Goal: Information Seeking & Learning: Find specific fact

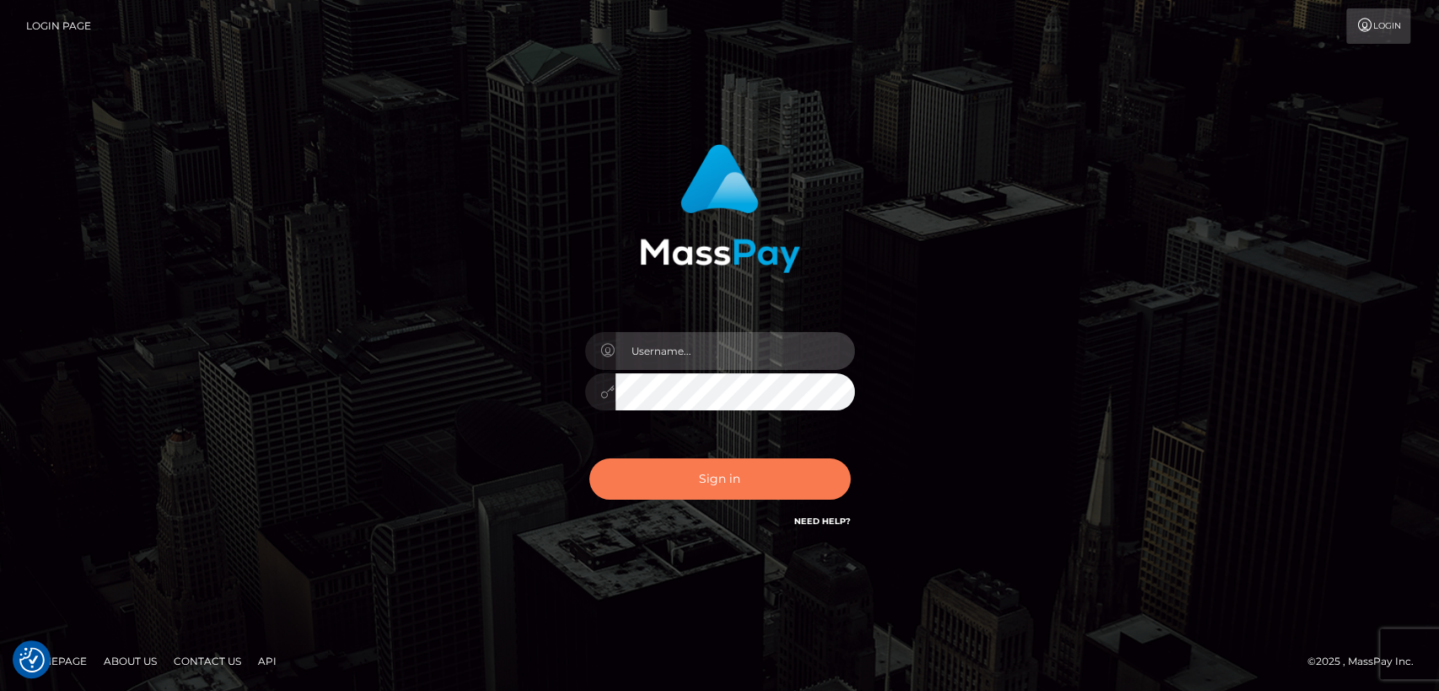
type input "[DOMAIN_NAME]"
click at [642, 474] on button "Sign in" at bounding box center [719, 479] width 261 height 41
type input "nt.es"
click at [643, 474] on button "Sign in" at bounding box center [719, 479] width 261 height 41
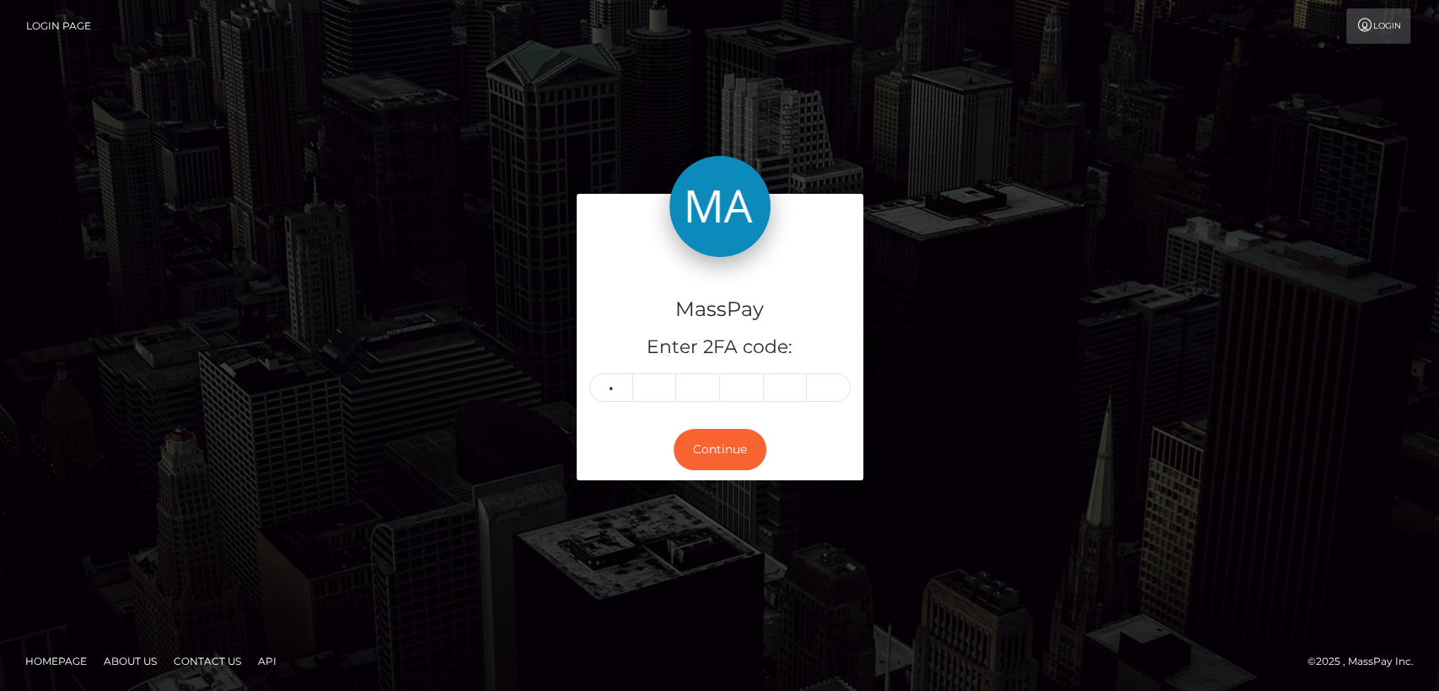
type input "2"
type input "8"
type input "2"
type input "7"
type input "9"
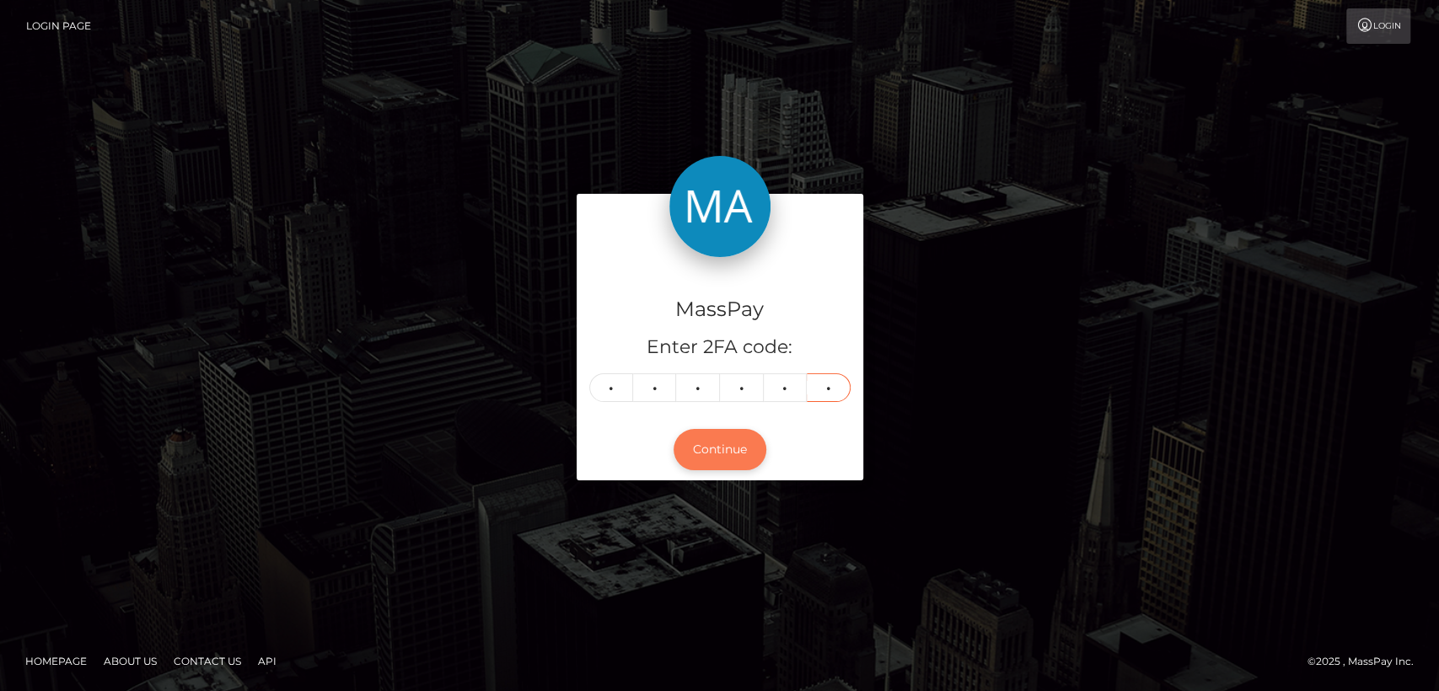
type input "0"
click at [713, 462] on button "Continue" at bounding box center [720, 449] width 93 height 41
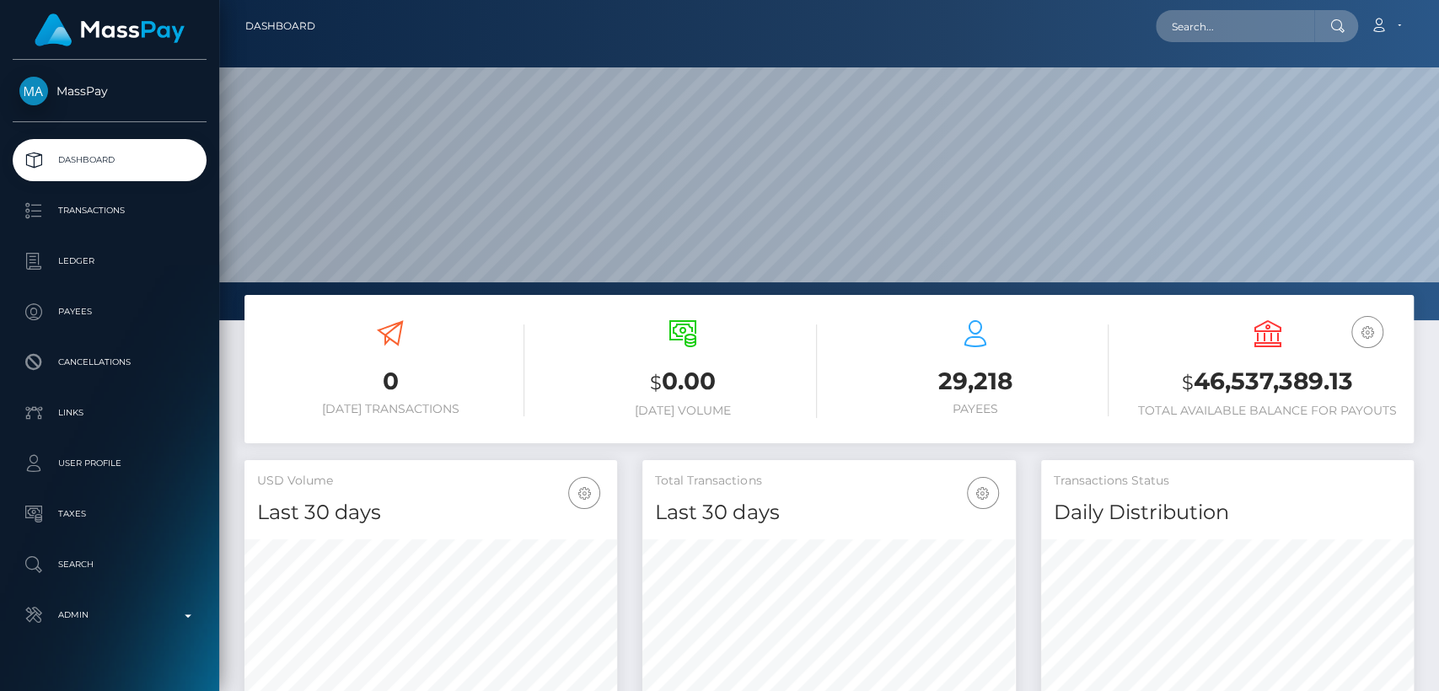
scroll to position [298, 373]
click at [1285, 25] on input "text" at bounding box center [1235, 26] width 158 height 32
paste input "leonagray94@icloud.com"
click at [1259, 22] on input "leonagray94@icloud.com" at bounding box center [1235, 26] width 158 height 32
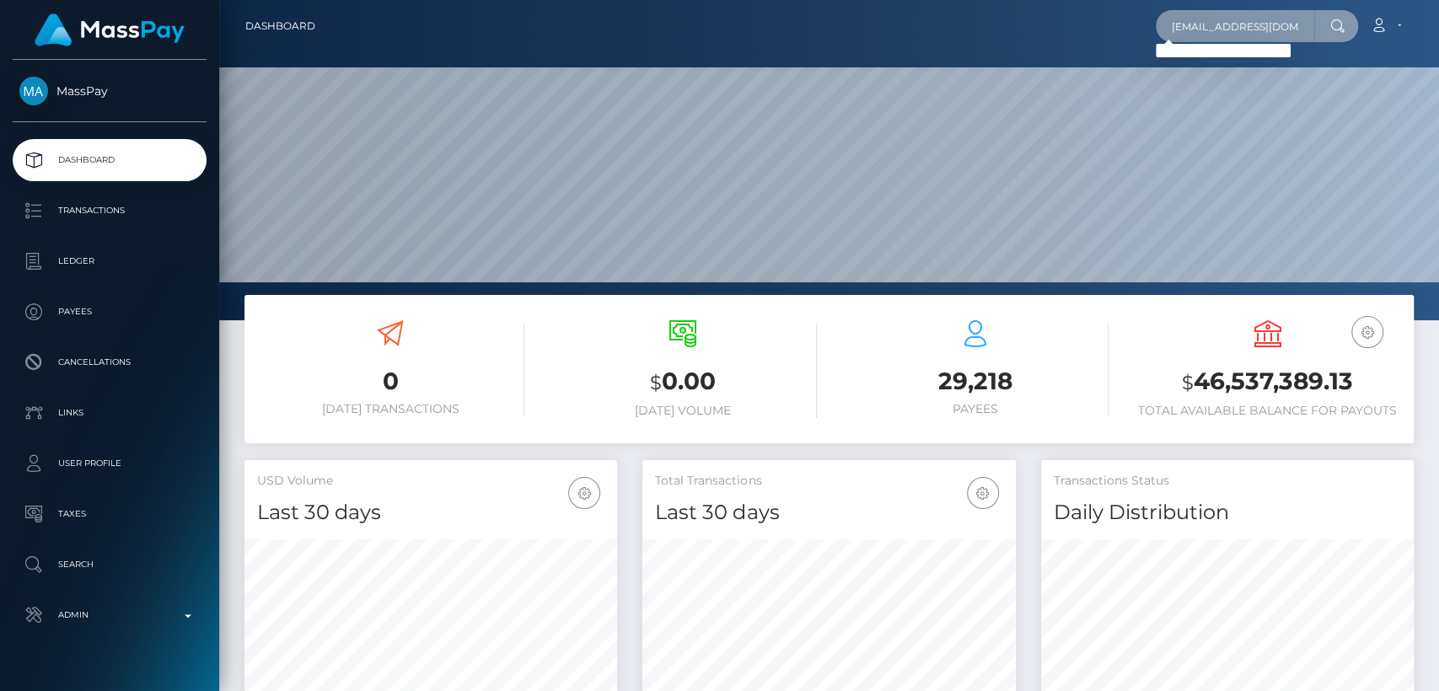
click at [1259, 22] on input "leonagray94@icloud.com" at bounding box center [1235, 26] width 158 height 32
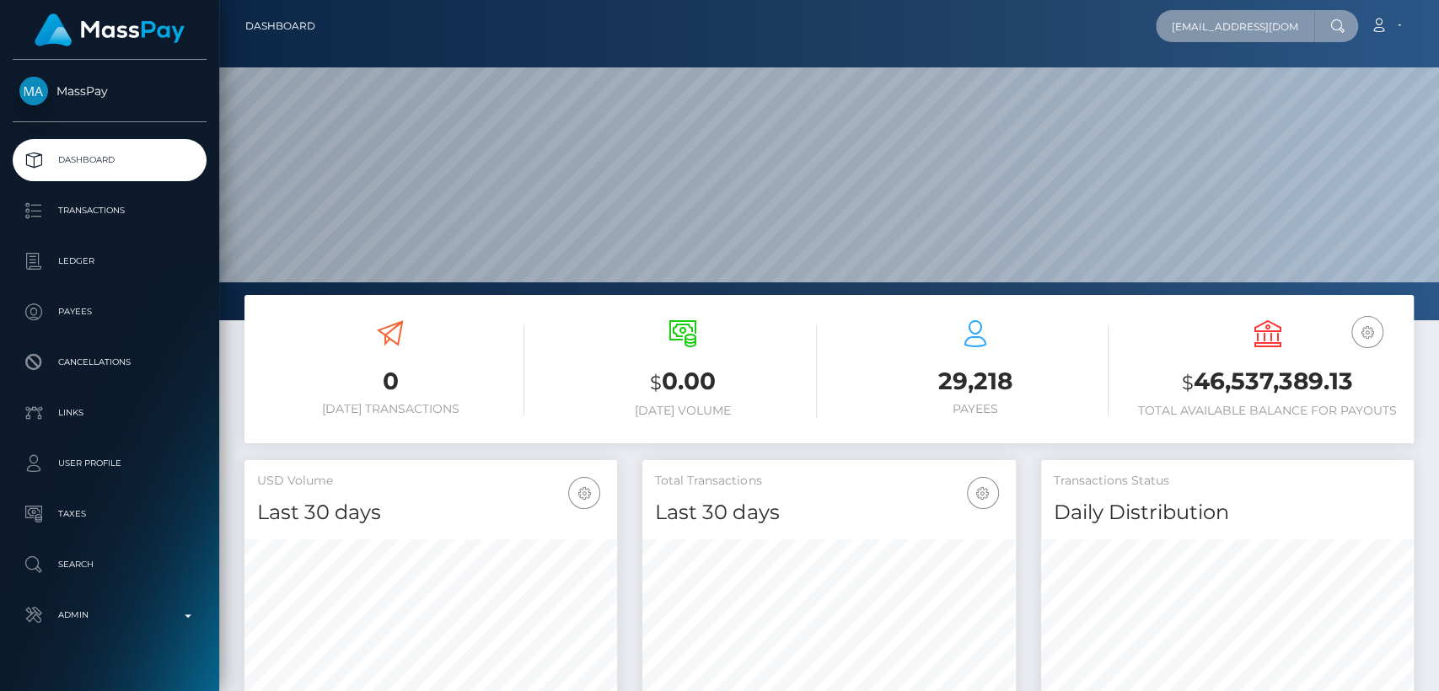
paste input "Leona Gray"
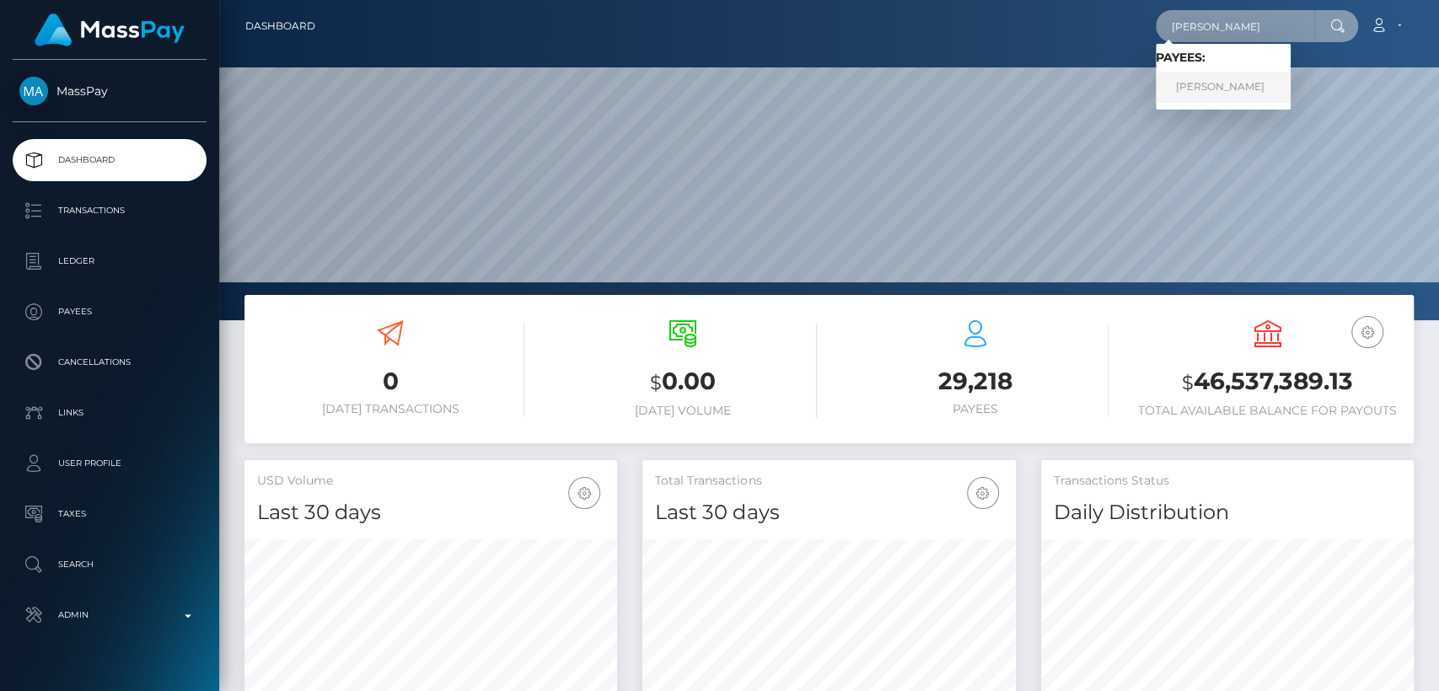
type input "Leona Gray"
click at [1240, 92] on link "Leona Gray" at bounding box center [1223, 87] width 135 height 31
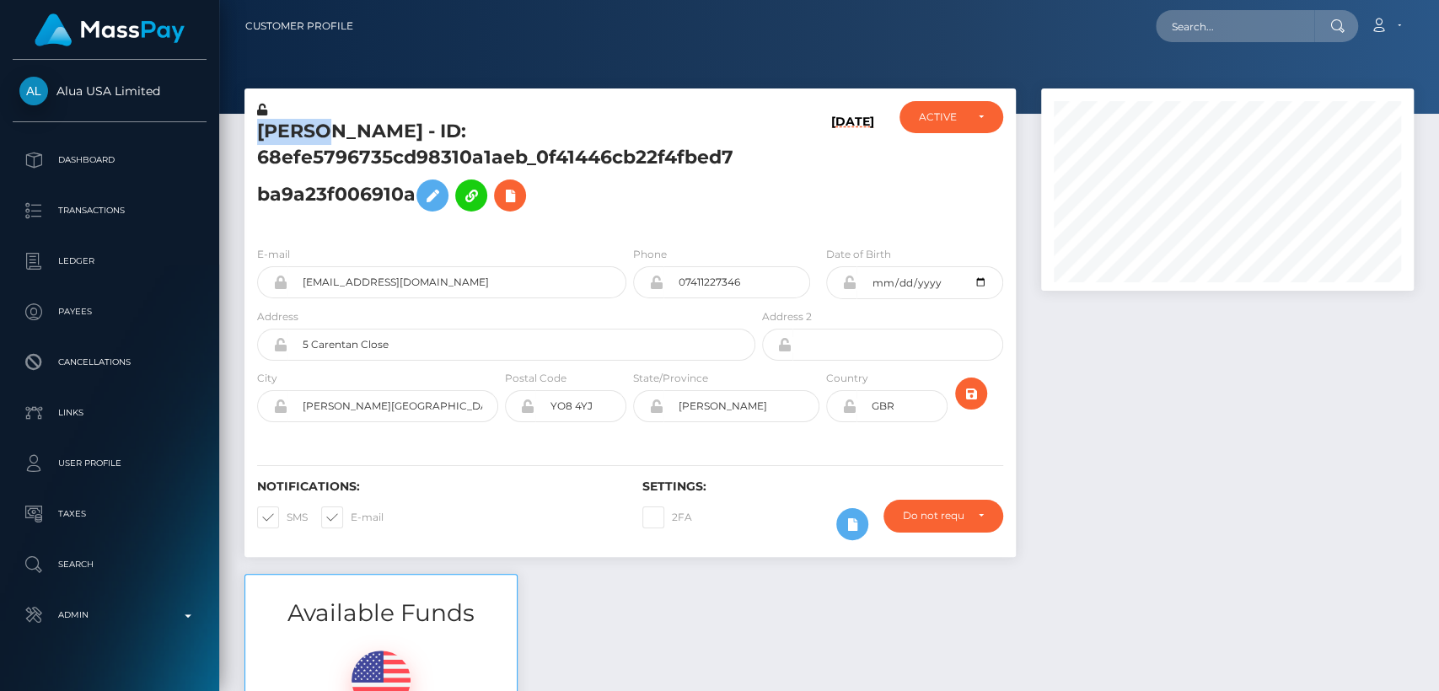
scroll to position [202, 373]
click at [515, 597] on h3 "Available Funds" at bounding box center [380, 613] width 271 height 33
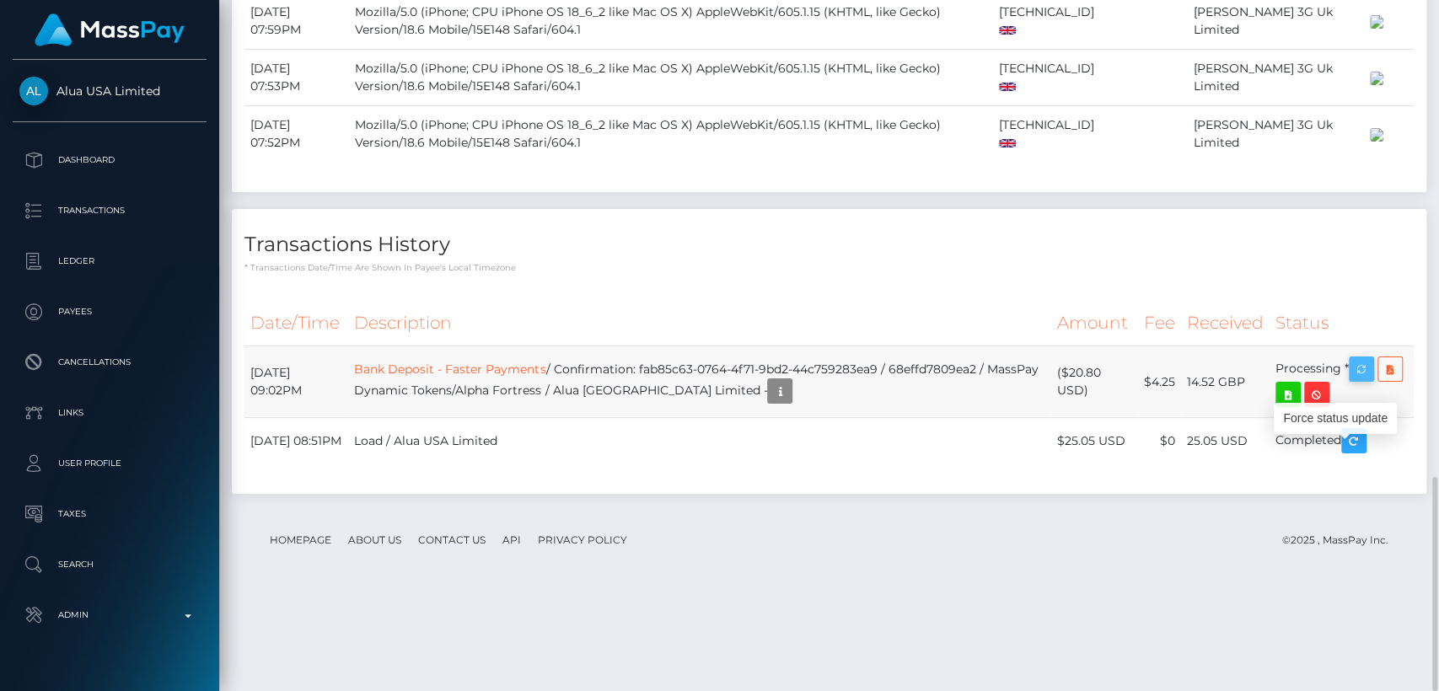
click at [1362, 380] on icon "button" at bounding box center [1361, 369] width 20 height 21
click at [1335, 427] on div "Force status update" at bounding box center [1335, 418] width 123 height 31
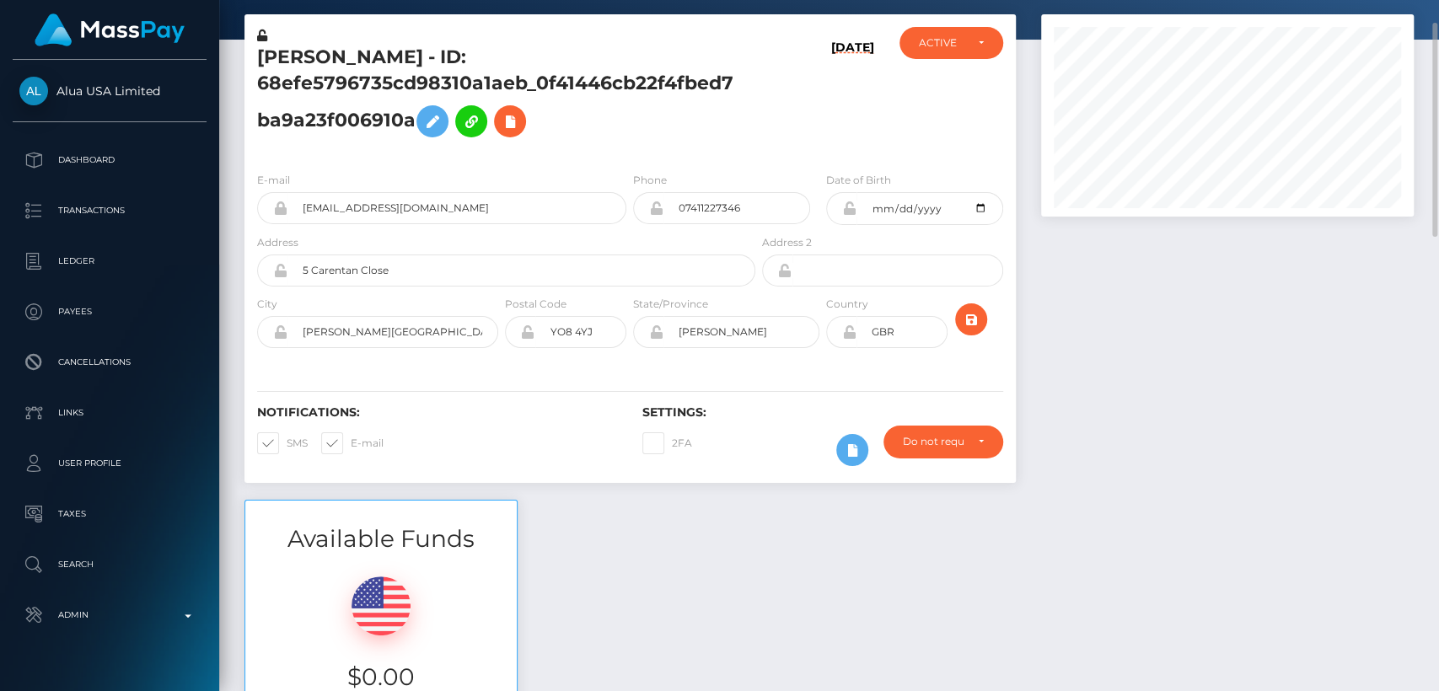
scroll to position [0, 0]
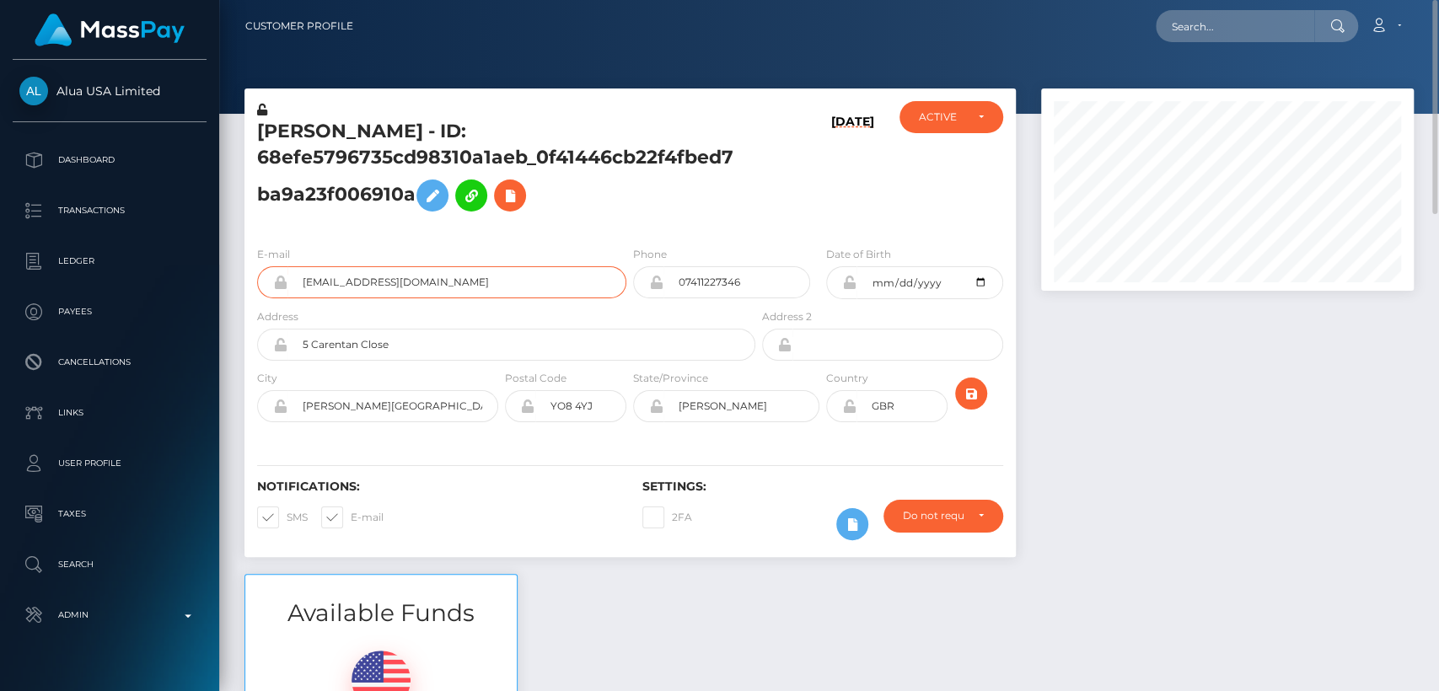
click at [391, 282] on input "leonagray455@gmail.com" at bounding box center [456, 282] width 339 height 32
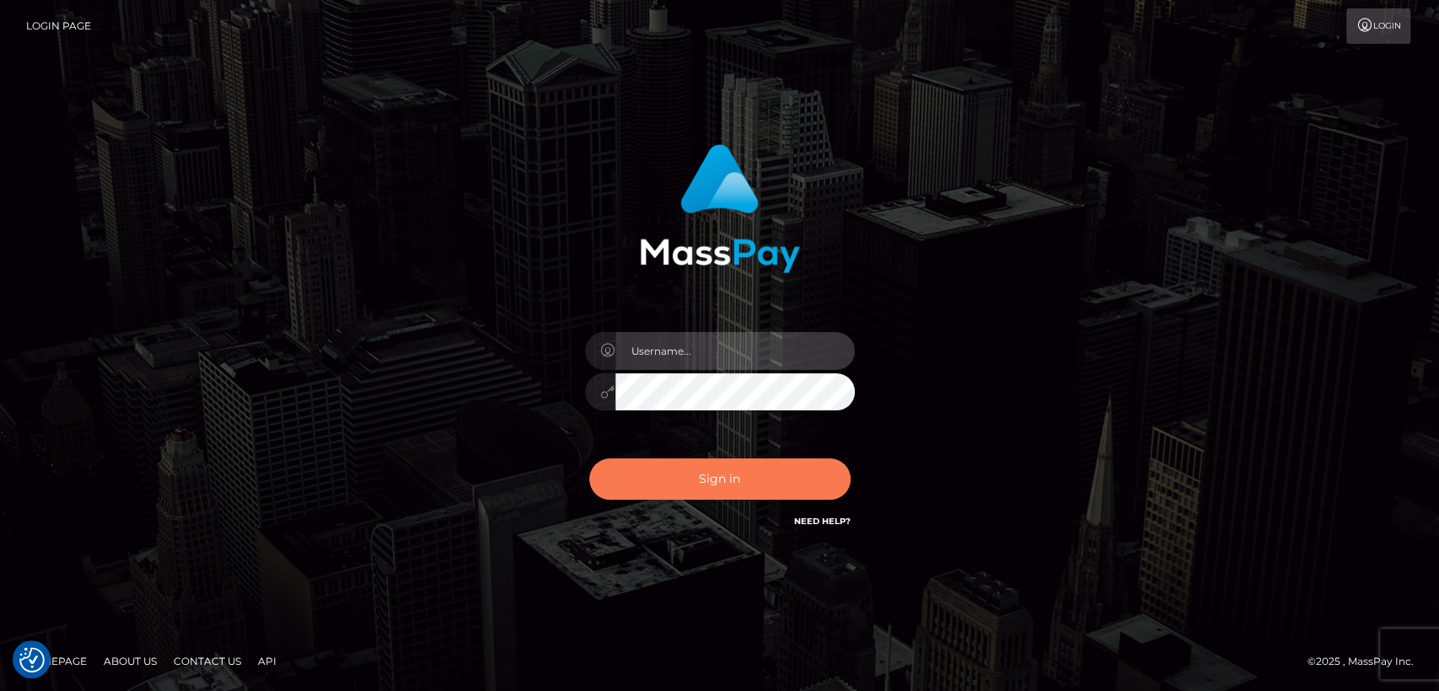
type input "[DOMAIN_NAME]"
click at [674, 474] on button "Sign in" at bounding box center [719, 479] width 261 height 41
type input "[DOMAIN_NAME]"
click at [675, 474] on button "Sign in" at bounding box center [719, 479] width 261 height 41
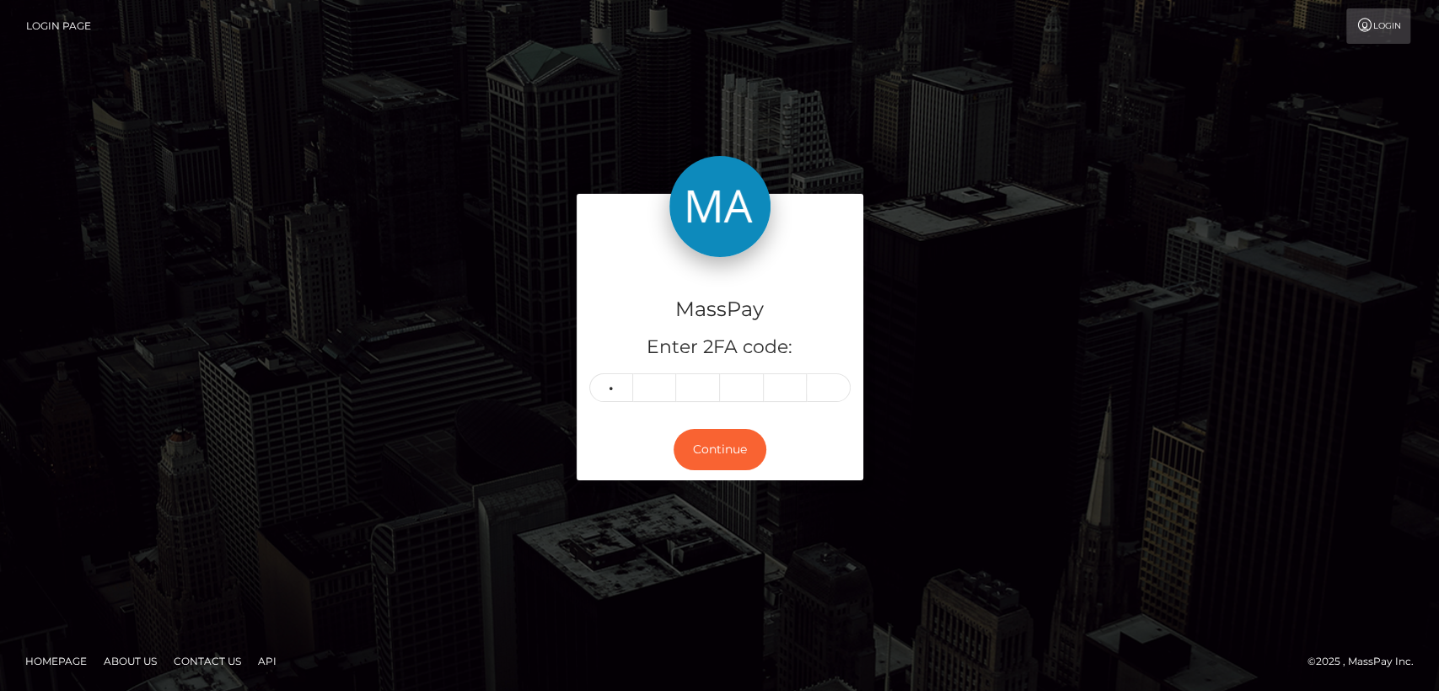
type input "3"
type input "5"
type input "3"
type input "1"
type input "0"
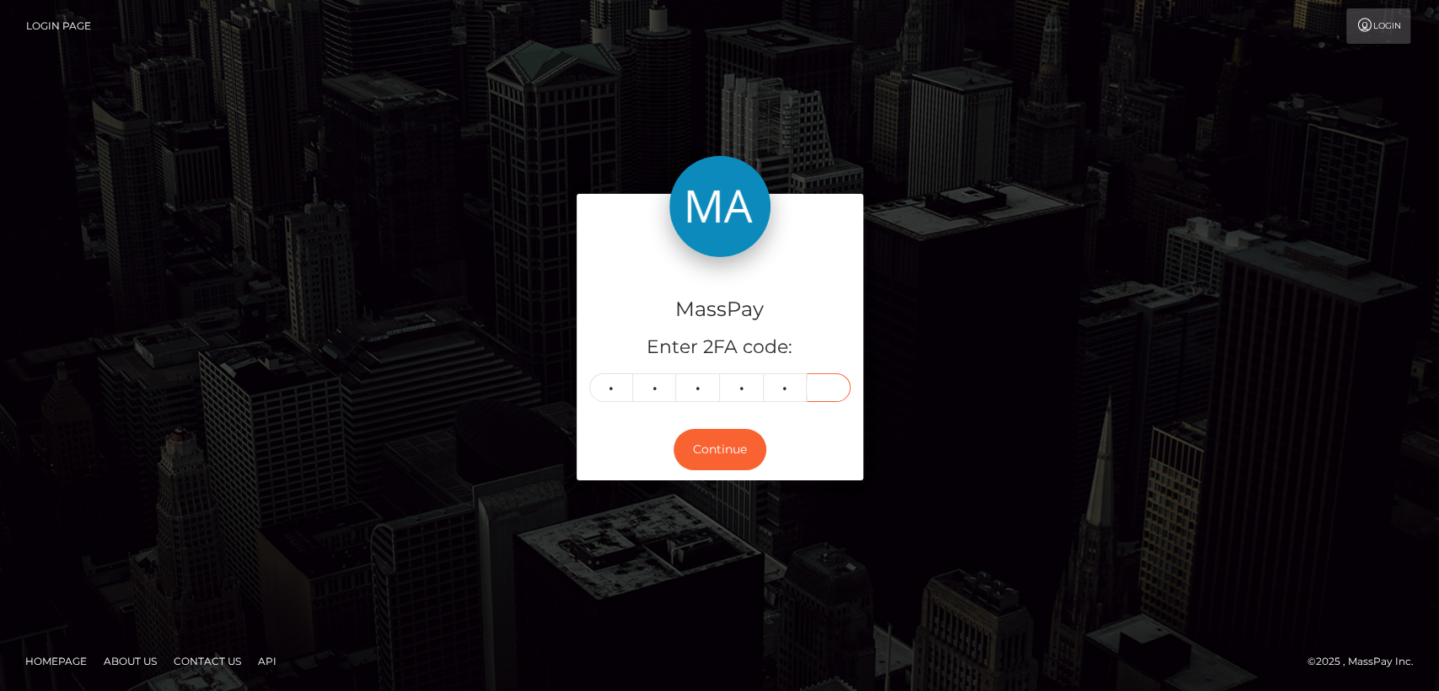
type input "8"
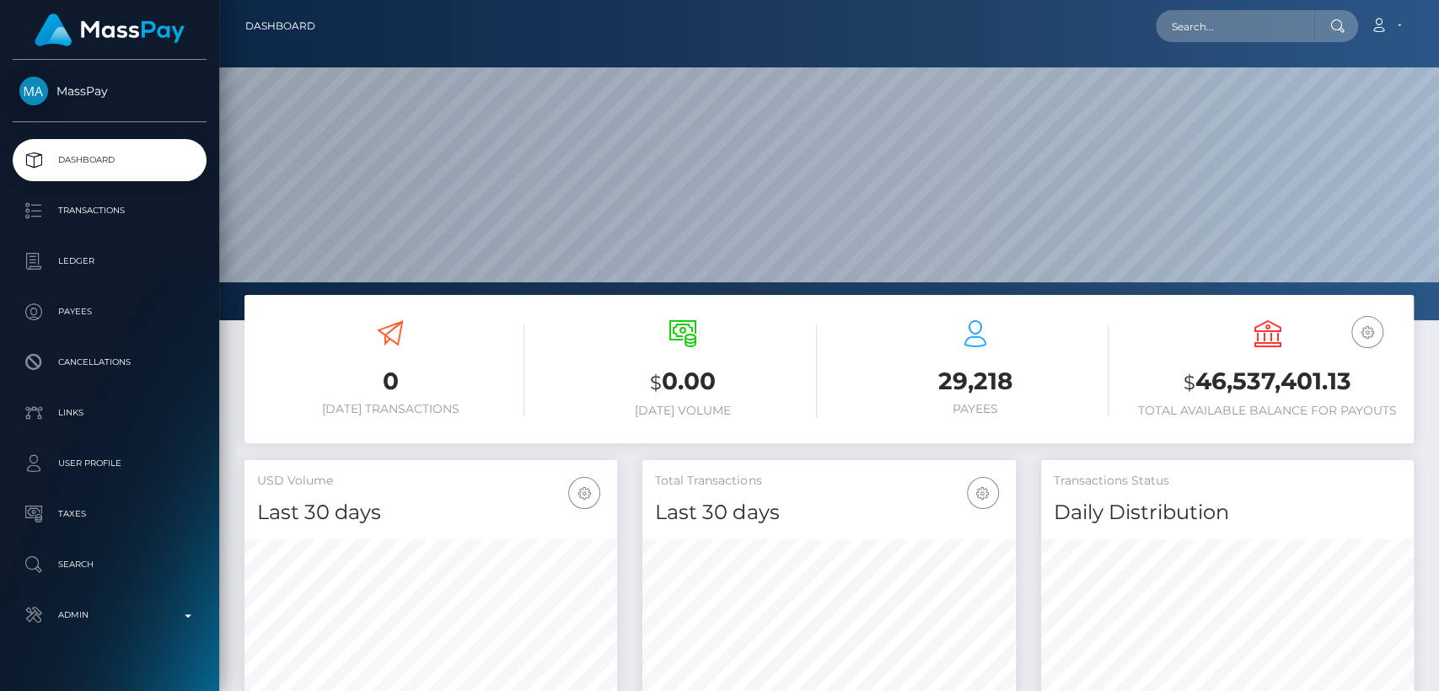
scroll to position [298, 373]
click at [1286, 30] on input "text" at bounding box center [1235, 26] width 158 height 32
paste input "[EMAIL_ADDRESS][DOMAIN_NAME]"
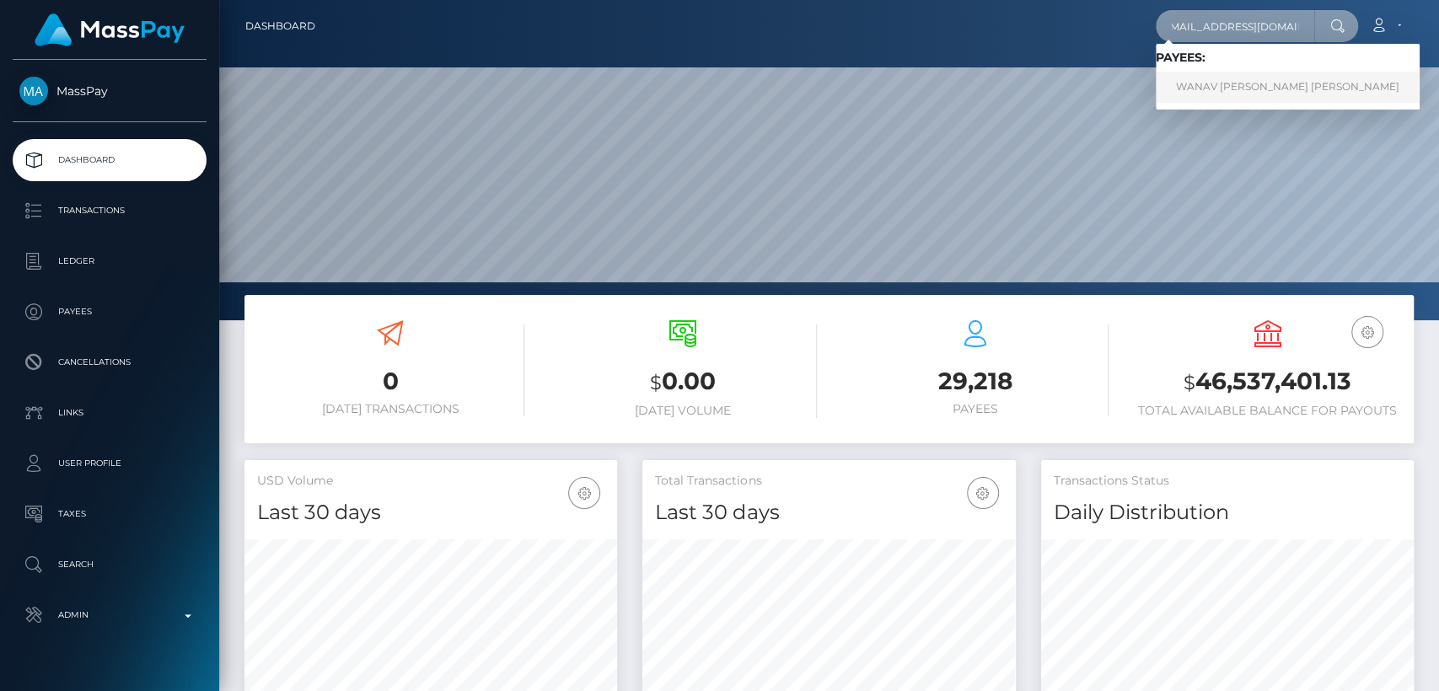
type input "[EMAIL_ADDRESS][DOMAIN_NAME]"
click at [1275, 95] on link "WANAV [PERSON_NAME] [PERSON_NAME]" at bounding box center [1288, 87] width 264 height 31
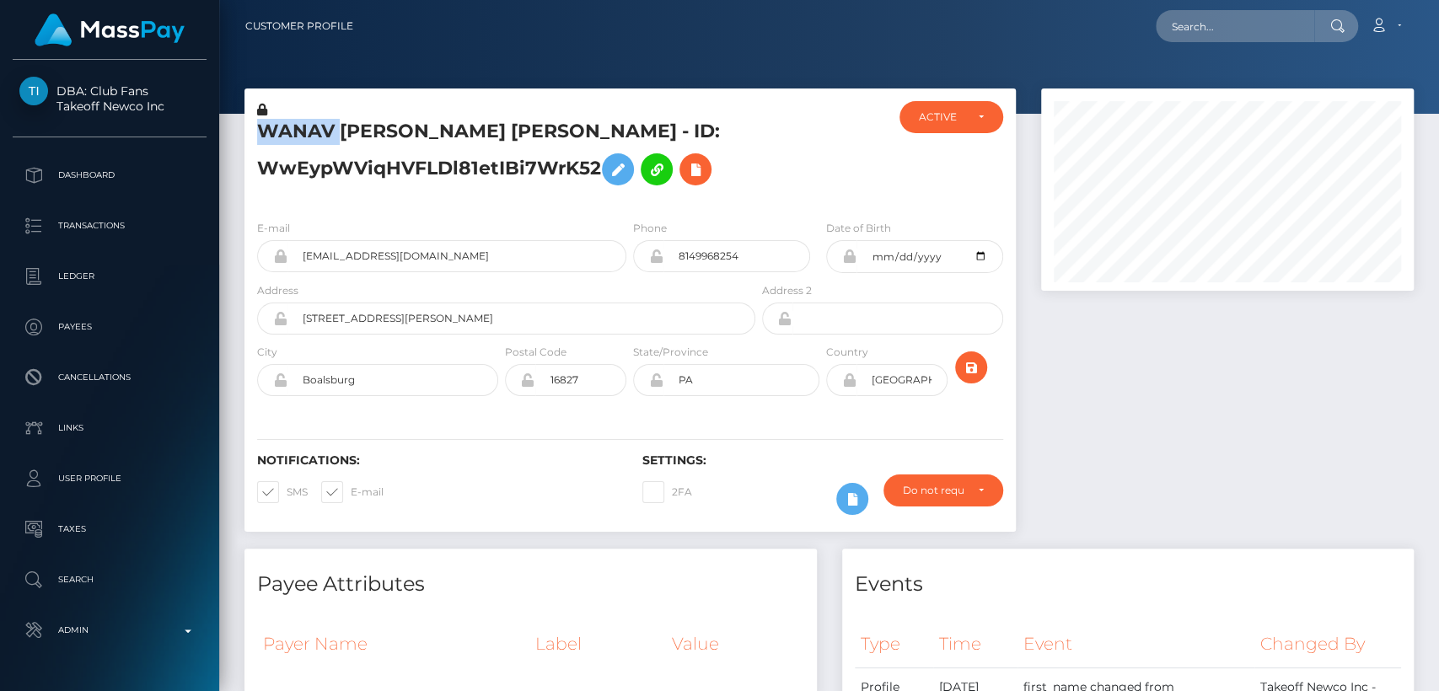
scroll to position [202, 373]
click at [457, 561] on div "Payee Attributes" at bounding box center [530, 574] width 572 height 51
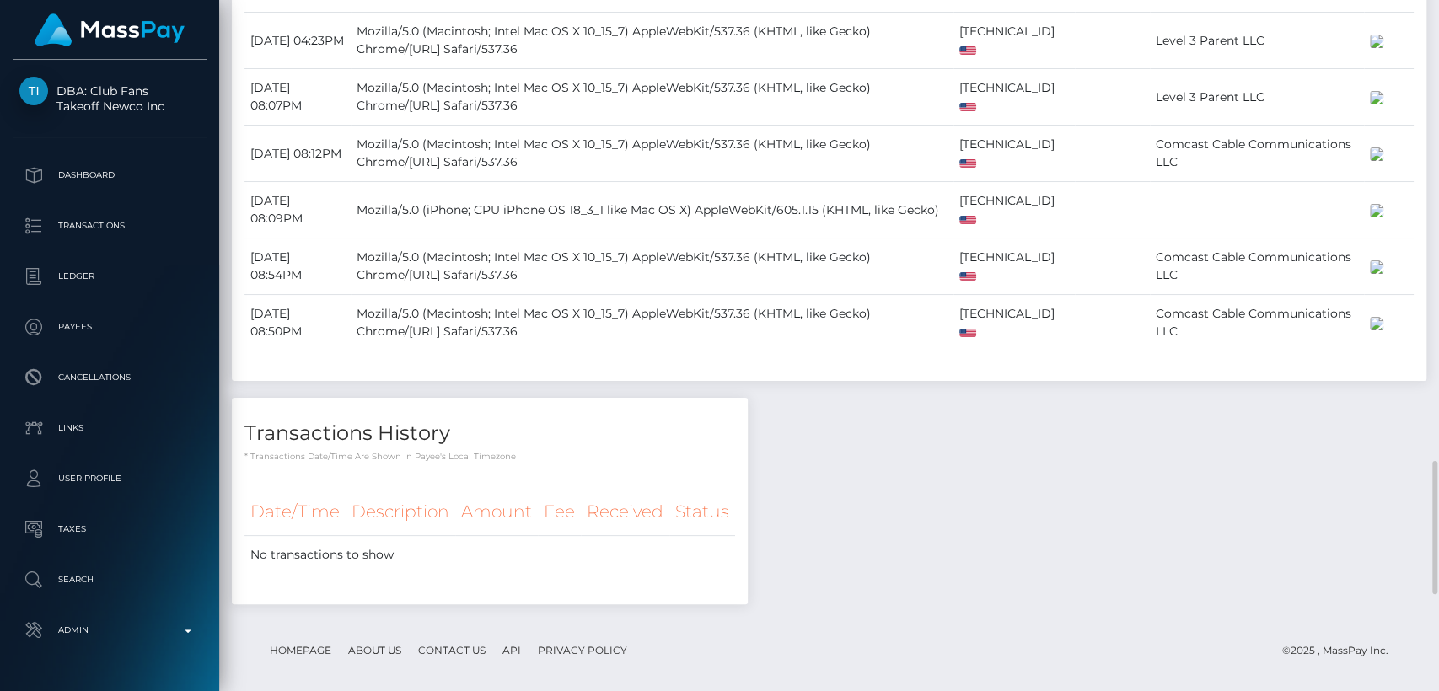
scroll to position [2387, 0]
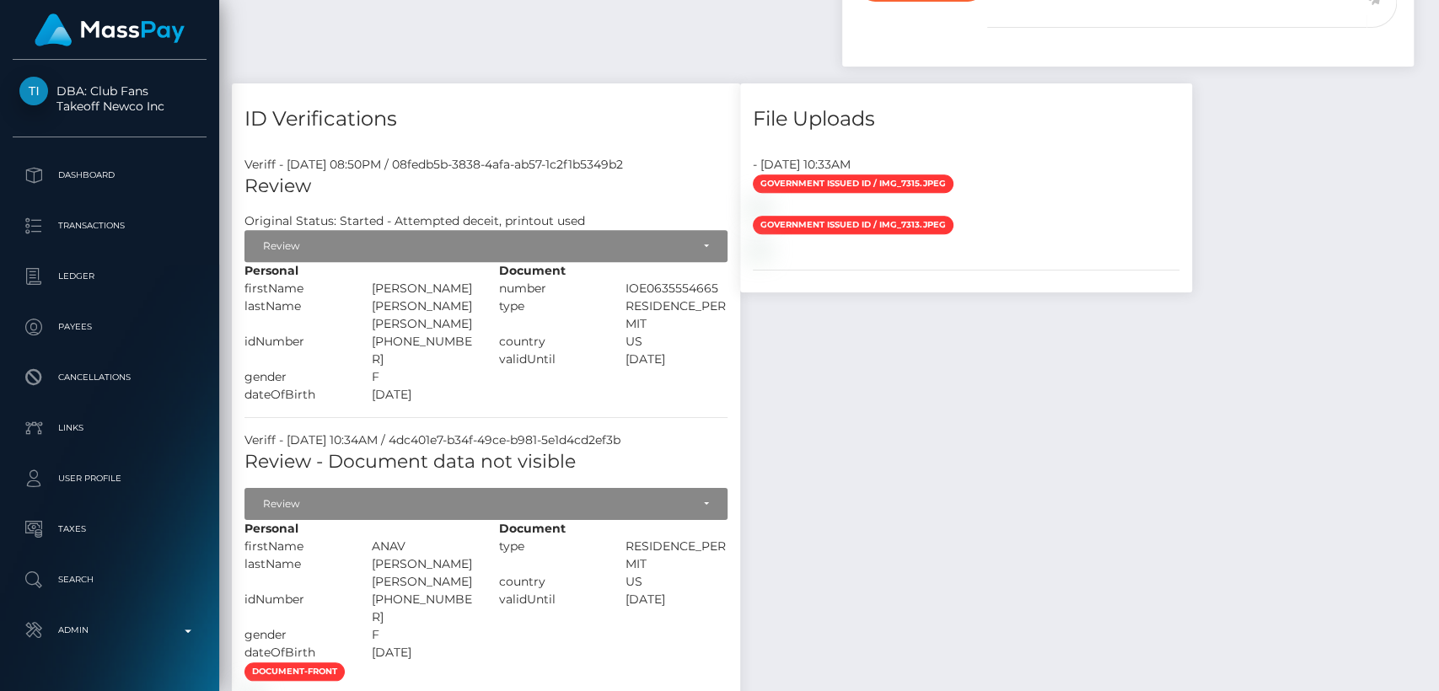
scroll to position [0, 0]
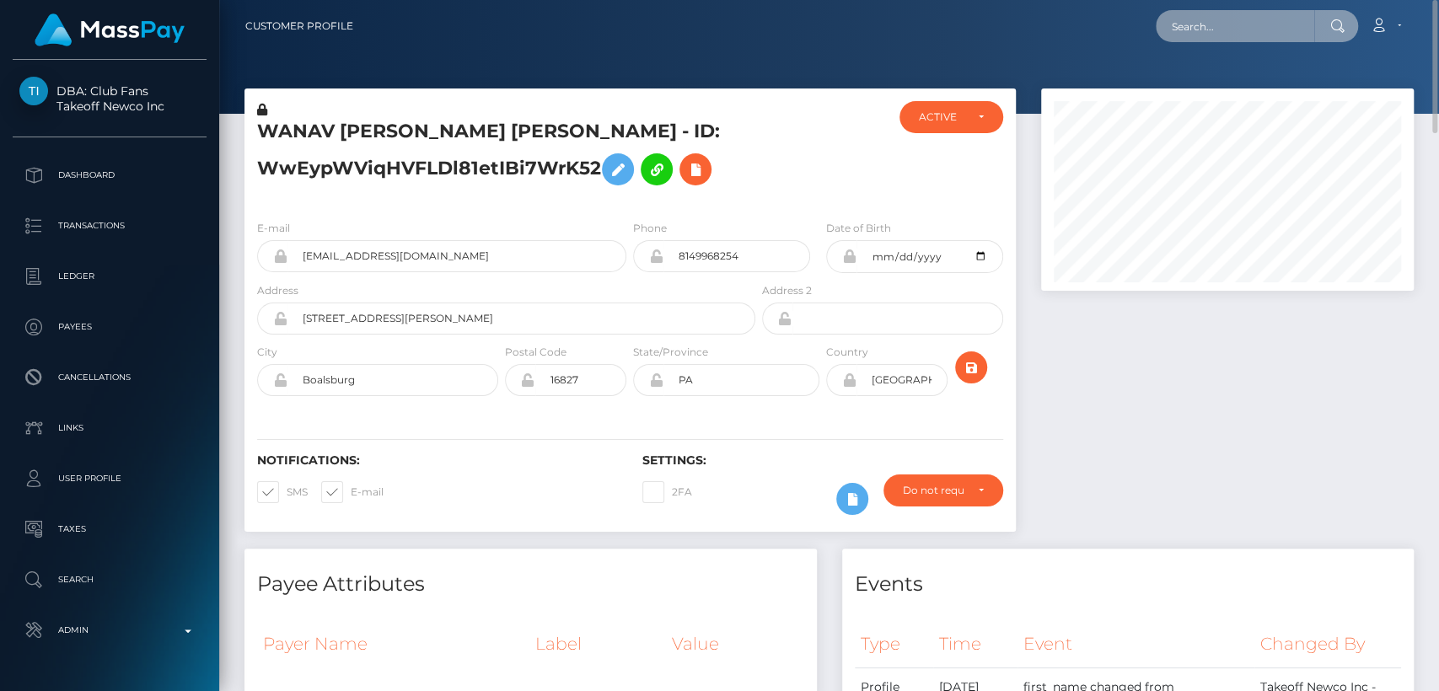
click at [1193, 33] on input "text" at bounding box center [1235, 26] width 158 height 32
paste input "[EMAIL_ADDRESS][DOMAIN_NAME]"
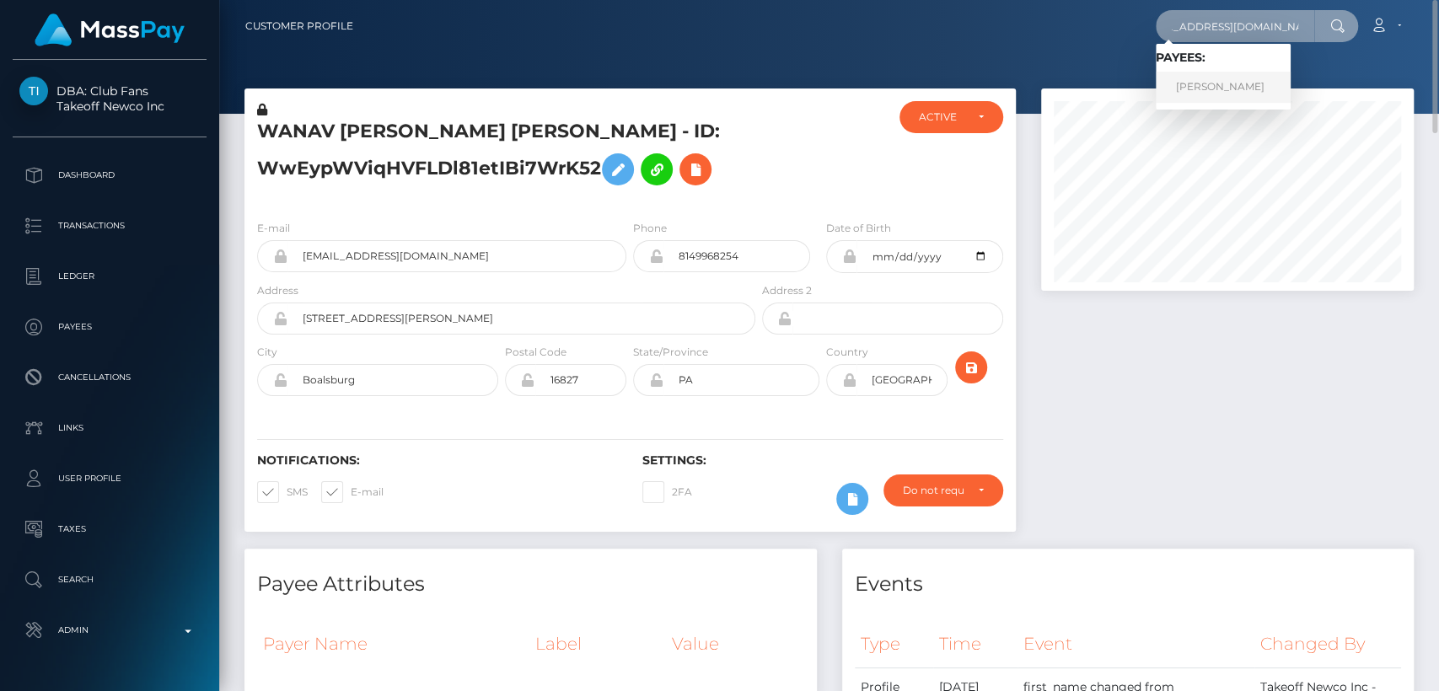
type input "[EMAIL_ADDRESS][DOMAIN_NAME]"
click at [1188, 79] on link "Jennifer Lang" at bounding box center [1223, 87] width 135 height 31
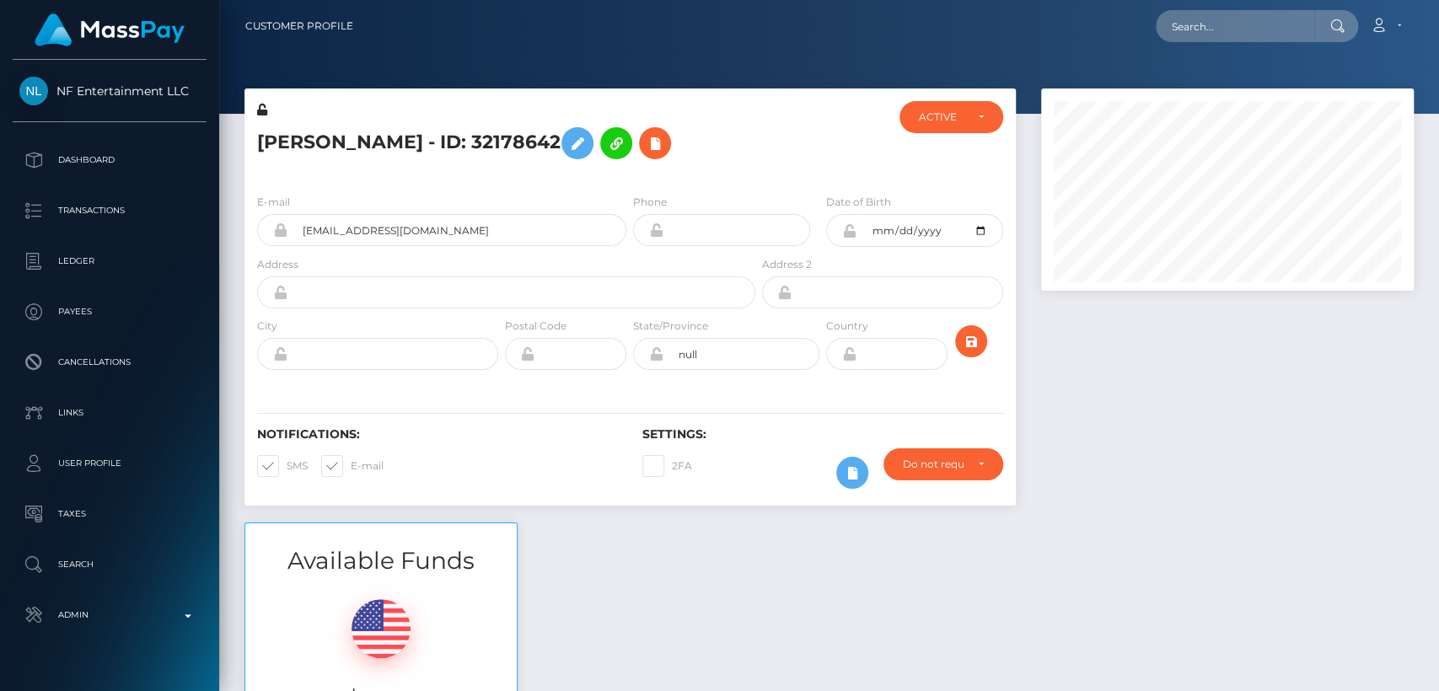
scroll to position [202, 373]
click at [295, 138] on h5 "[PERSON_NAME] - ID: 32178642" at bounding box center [501, 143] width 489 height 49
click at [295, 138] on h5 "Jennifer Lang - ID: 32178642" at bounding box center [501, 143] width 489 height 49
copy h5 "Jennifer"
click at [403, 347] on input "text" at bounding box center [392, 354] width 211 height 32
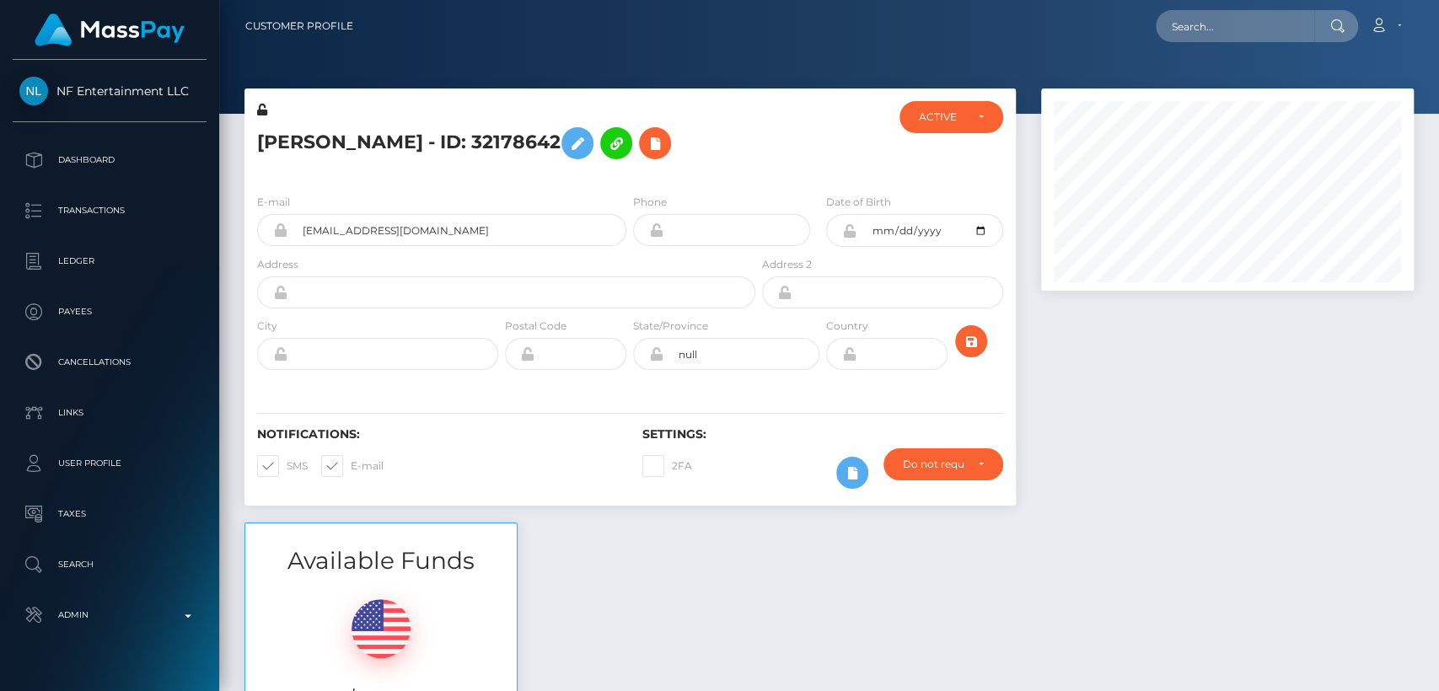
click at [298, 136] on h5 "Jennifer Lang - ID: 32178642" at bounding box center [501, 143] width 489 height 49
copy h5 "Jennifer"
click at [588, 581] on div "Available Funds $27.81 USD Balance" at bounding box center [829, 647] width 1195 height 248
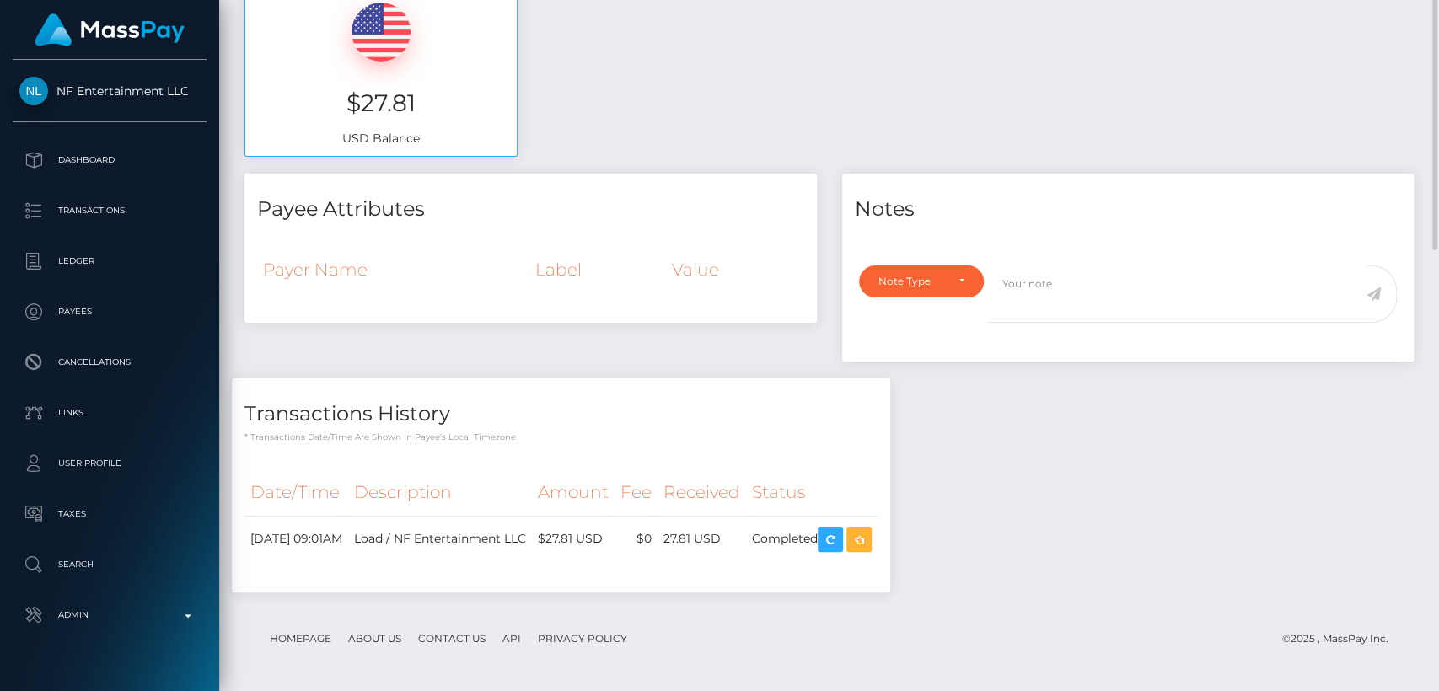
scroll to position [0, 0]
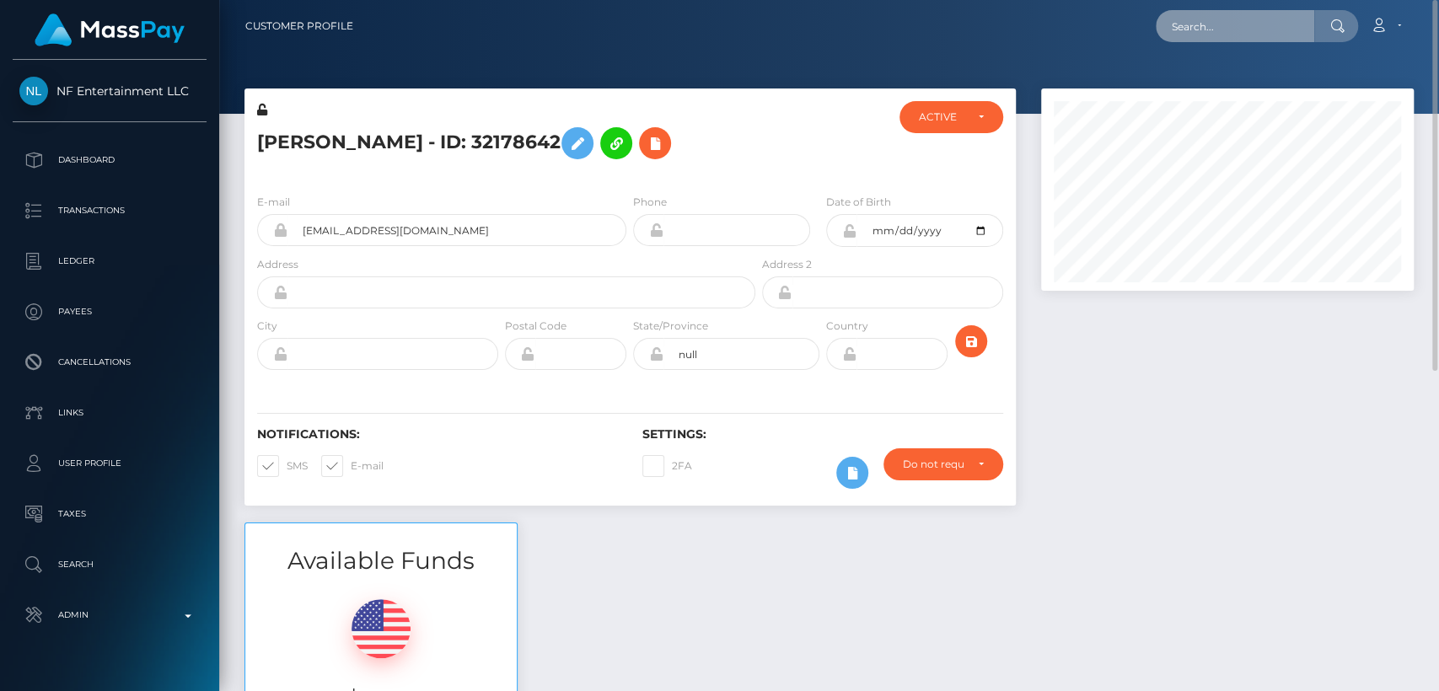
click at [1220, 33] on input "text" at bounding box center [1235, 26] width 158 height 32
paste input "valesinque477@gmail.com"
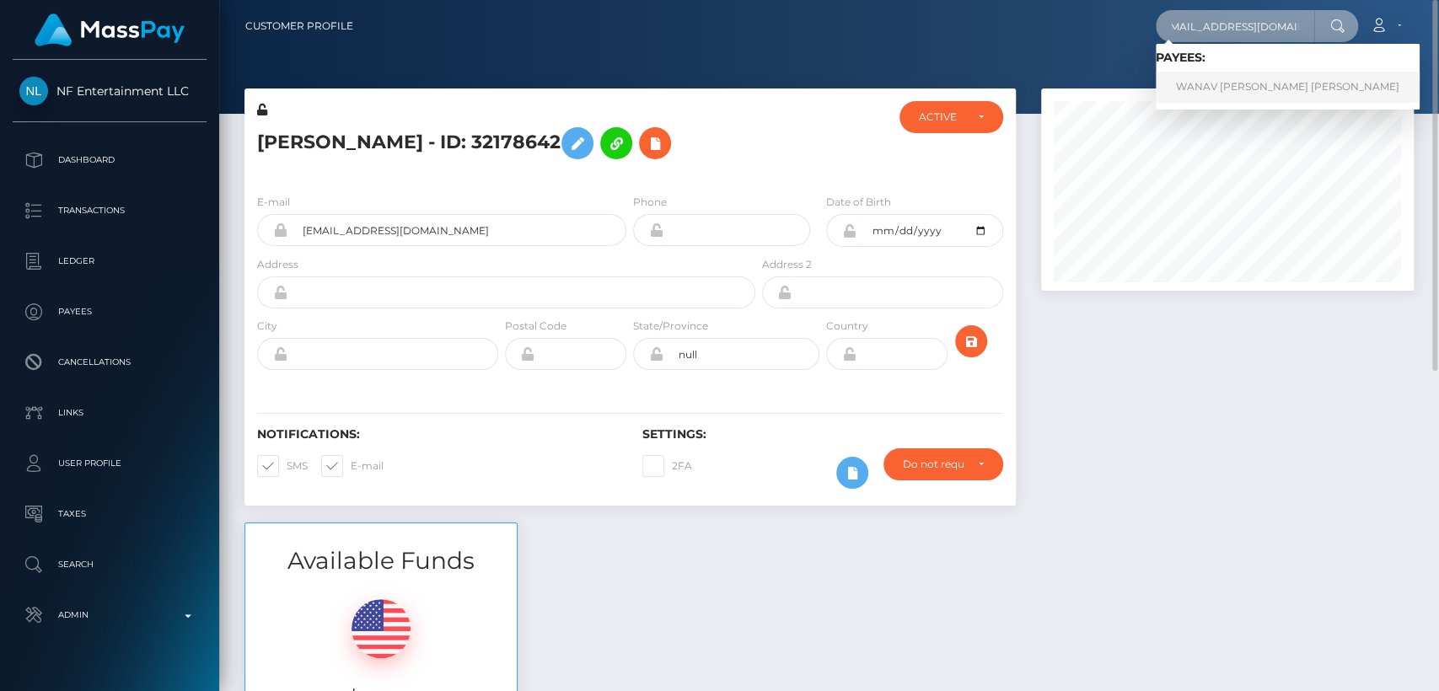
type input "valesinque477@gmail.com"
click at [1227, 82] on link "WANAV TALERO RUSINQUE" at bounding box center [1288, 87] width 264 height 31
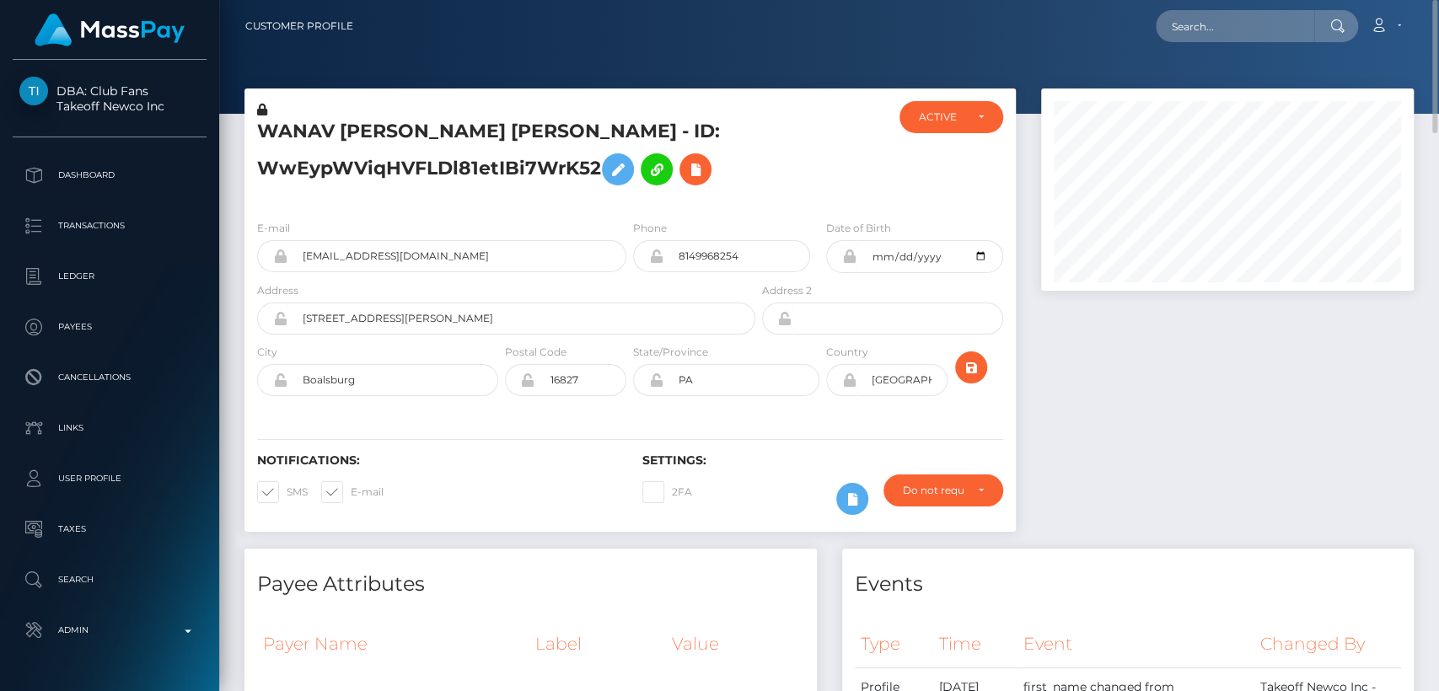
click at [280, 124] on h5 "WANAV [PERSON_NAME] [PERSON_NAME] - ID: WwEypWViqHVFLDl81etIBi7WrK52" at bounding box center [501, 156] width 489 height 75
copy h5 "WANAV"
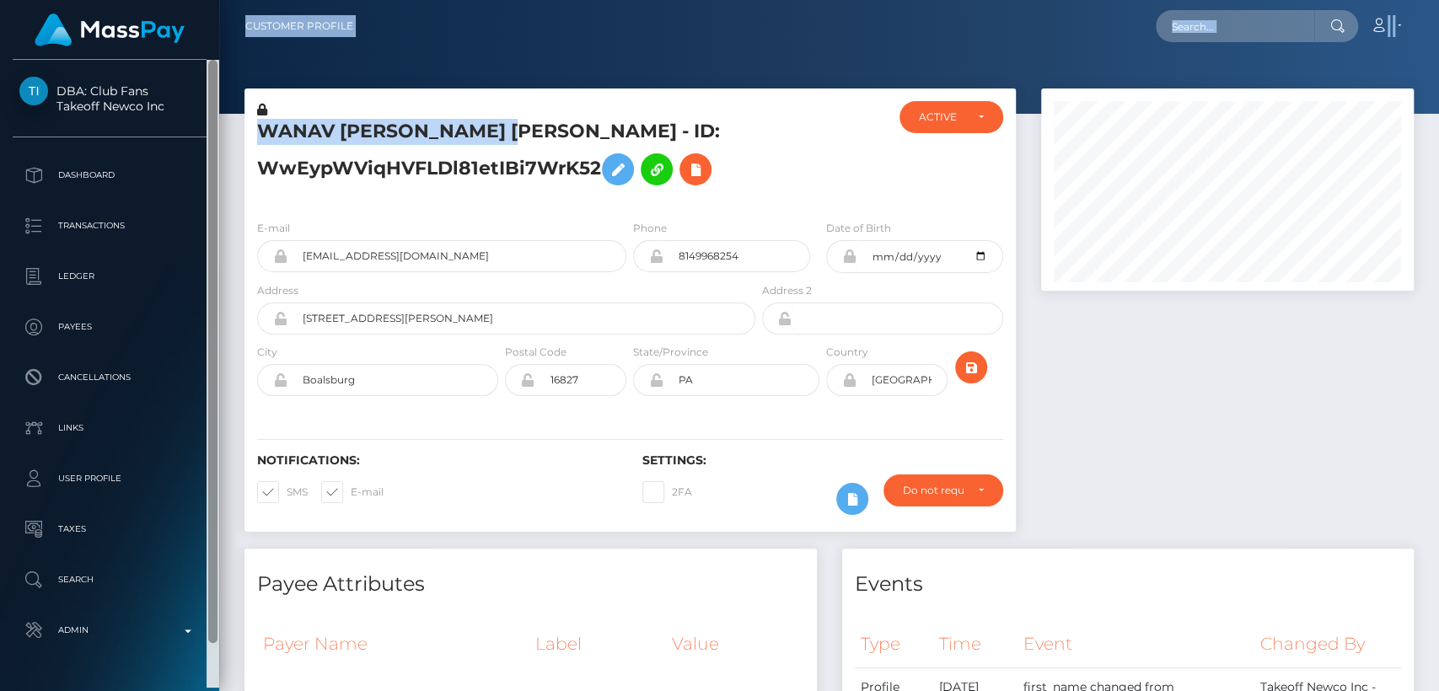
drag, startPoint x: 524, startPoint y: 128, endPoint x: 217, endPoint y: 135, distance: 306.9
click at [217, 135] on div "DBA: Club Fans Takeoff Newco Inc Dashboard Transactions Ledger Payees" at bounding box center [719, 345] width 1439 height 691
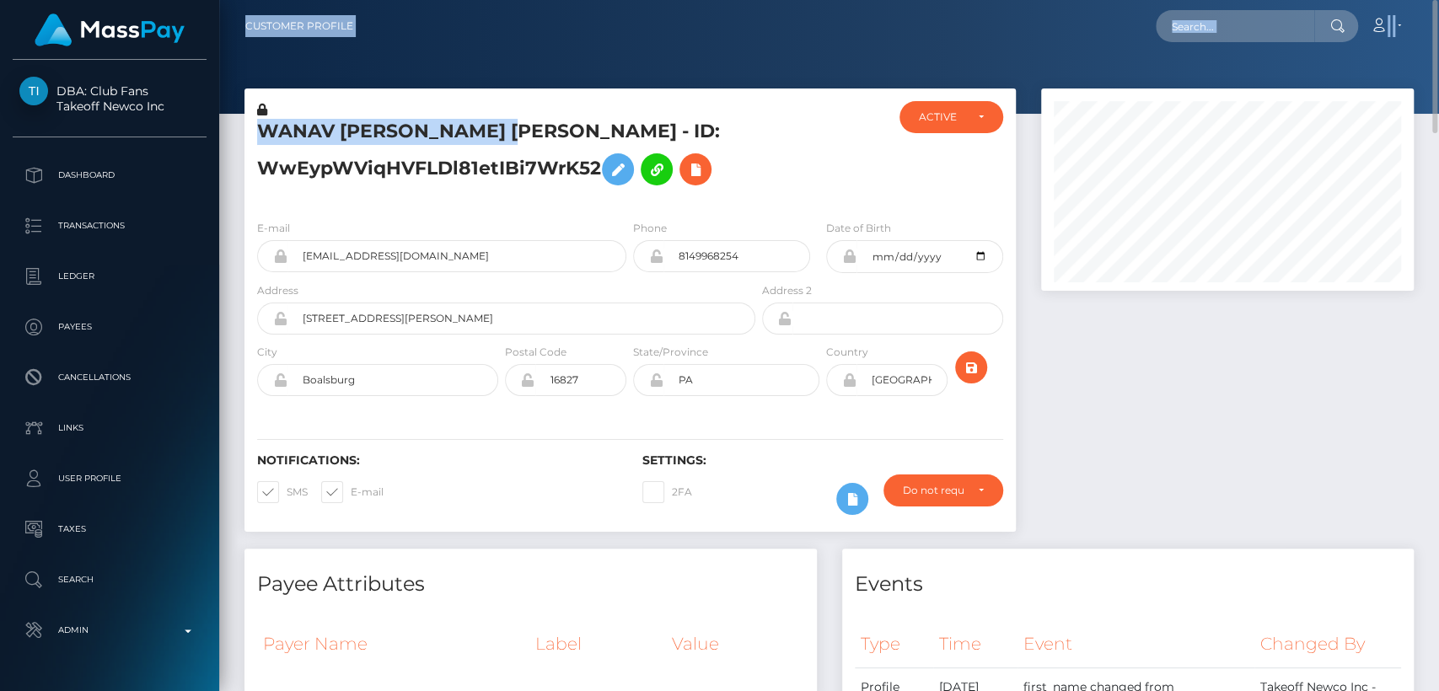
click at [329, 132] on h5 "WANAV TALERO RUSINQUE - ID: WwEypWViqHVFLDl81etIBi7WrK52" at bounding box center [501, 156] width 489 height 75
drag, startPoint x: 526, startPoint y: 124, endPoint x: 349, endPoint y: 114, distance: 177.3
click at [349, 114] on div "WANAV TALERO RUSINQUE - ID: WwEypWViqHVFLDl81etIBi7WrK52" at bounding box center [501, 153] width 514 height 105
copy div "WANAV TALERO RUSINQUE"
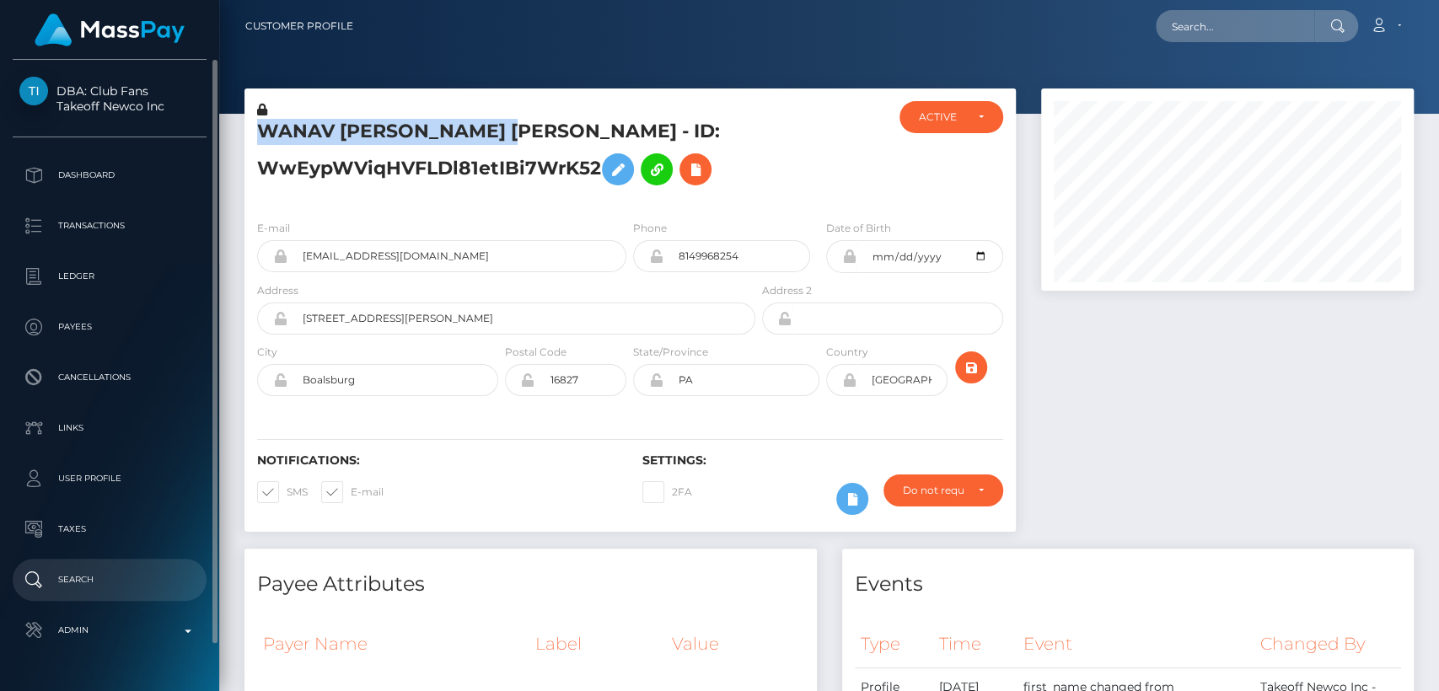
click at [105, 575] on p "Search" at bounding box center [109, 579] width 180 height 25
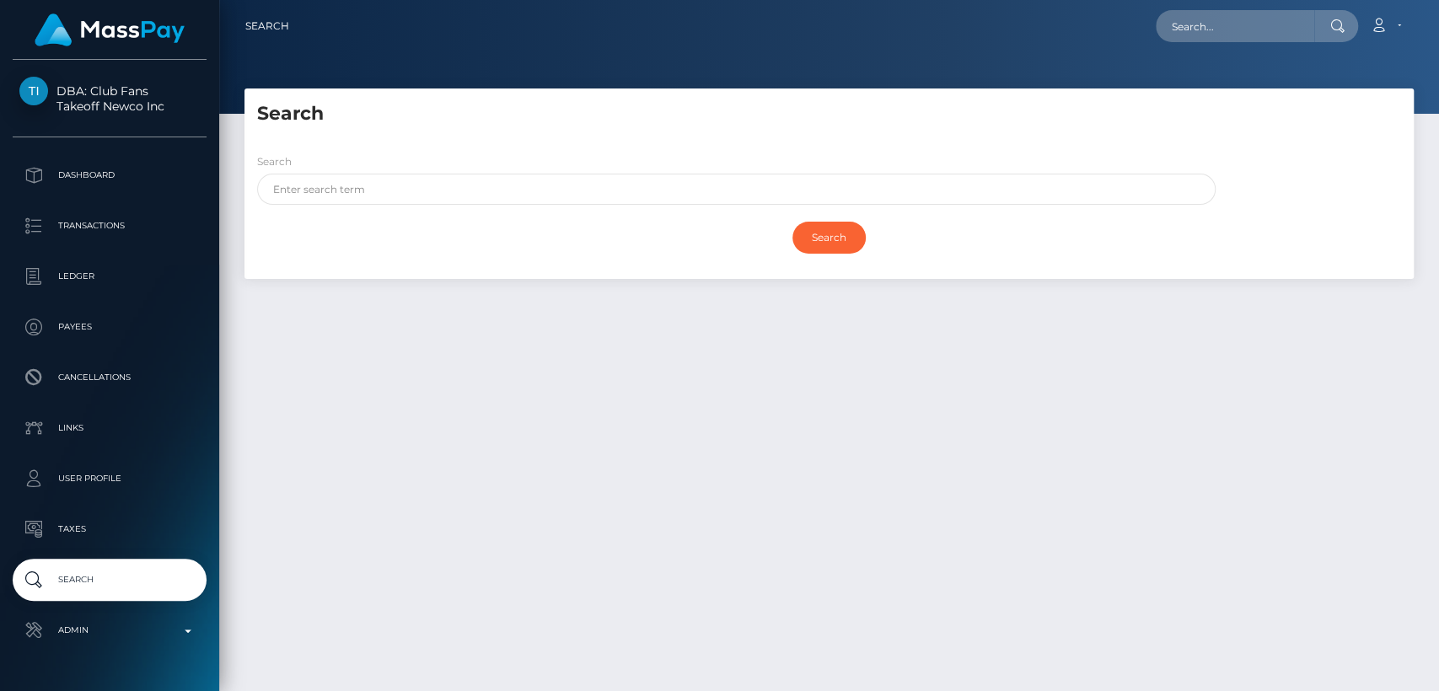
drag, startPoint x: 0, startPoint y: 0, endPoint x: 588, endPoint y: 196, distance: 620.3
click at [588, 196] on div "Search Search Search Payouts - Payee Name" at bounding box center [828, 184] width 1169 height 191
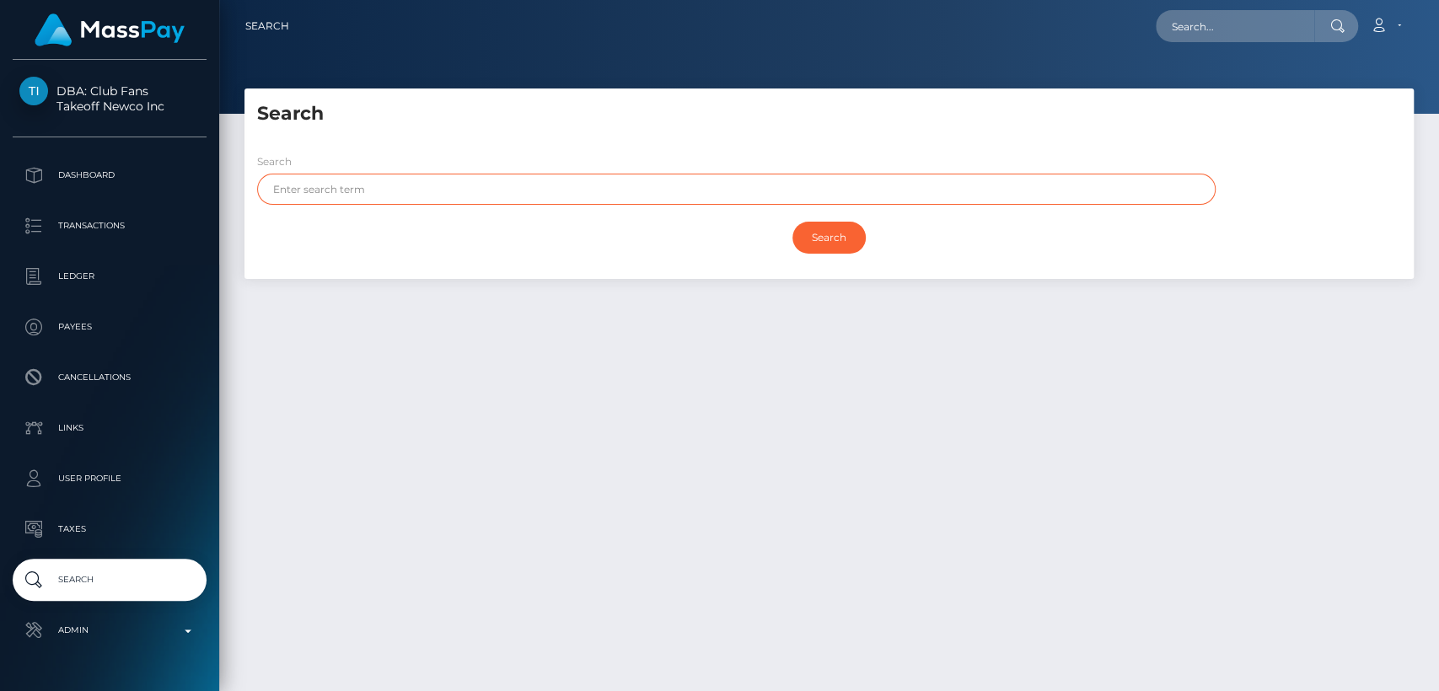
click at [588, 197] on input "text" at bounding box center [736, 189] width 958 height 31
paste input "WANAV TALERO RUSINQUE"
type input "WANAV TALERO RUSINQUE"
click at [792, 222] on input "Search" at bounding box center [828, 238] width 73 height 32
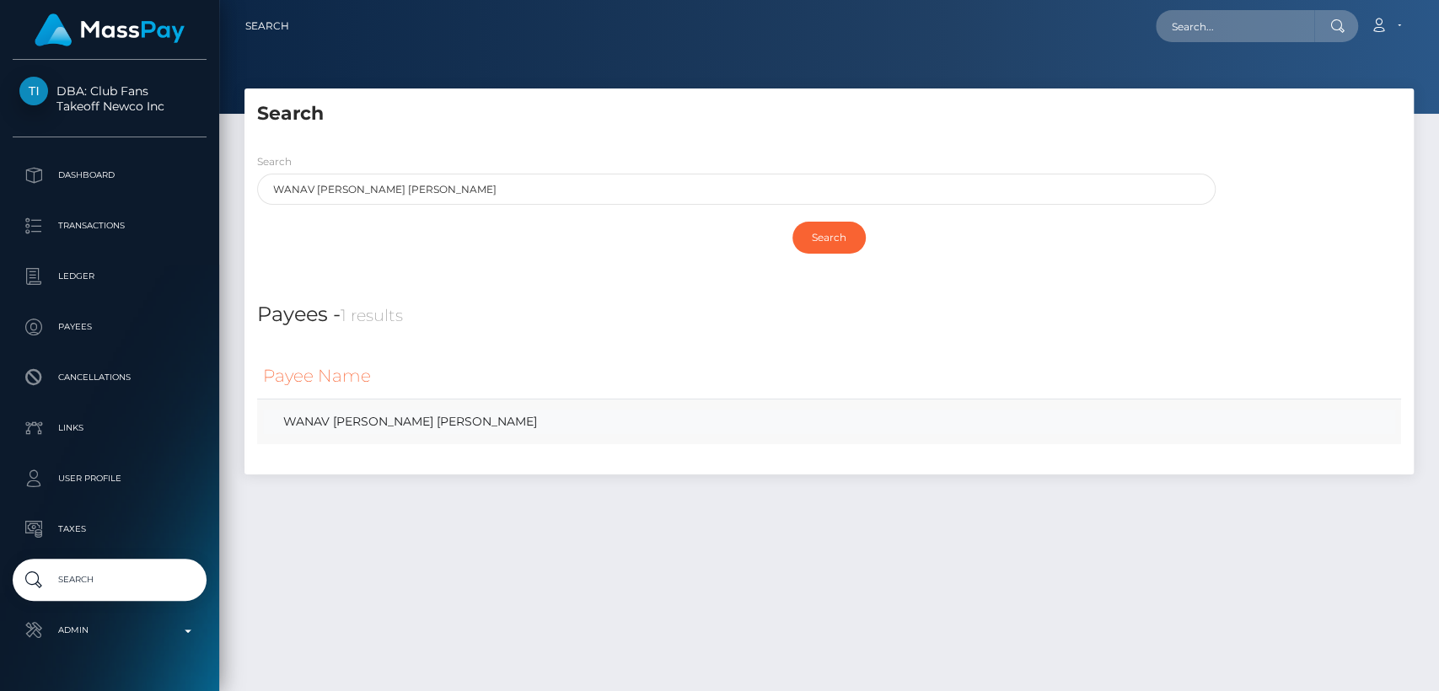
click at [526, 427] on link "WANAV [PERSON_NAME] [PERSON_NAME]" at bounding box center [829, 422] width 1132 height 24
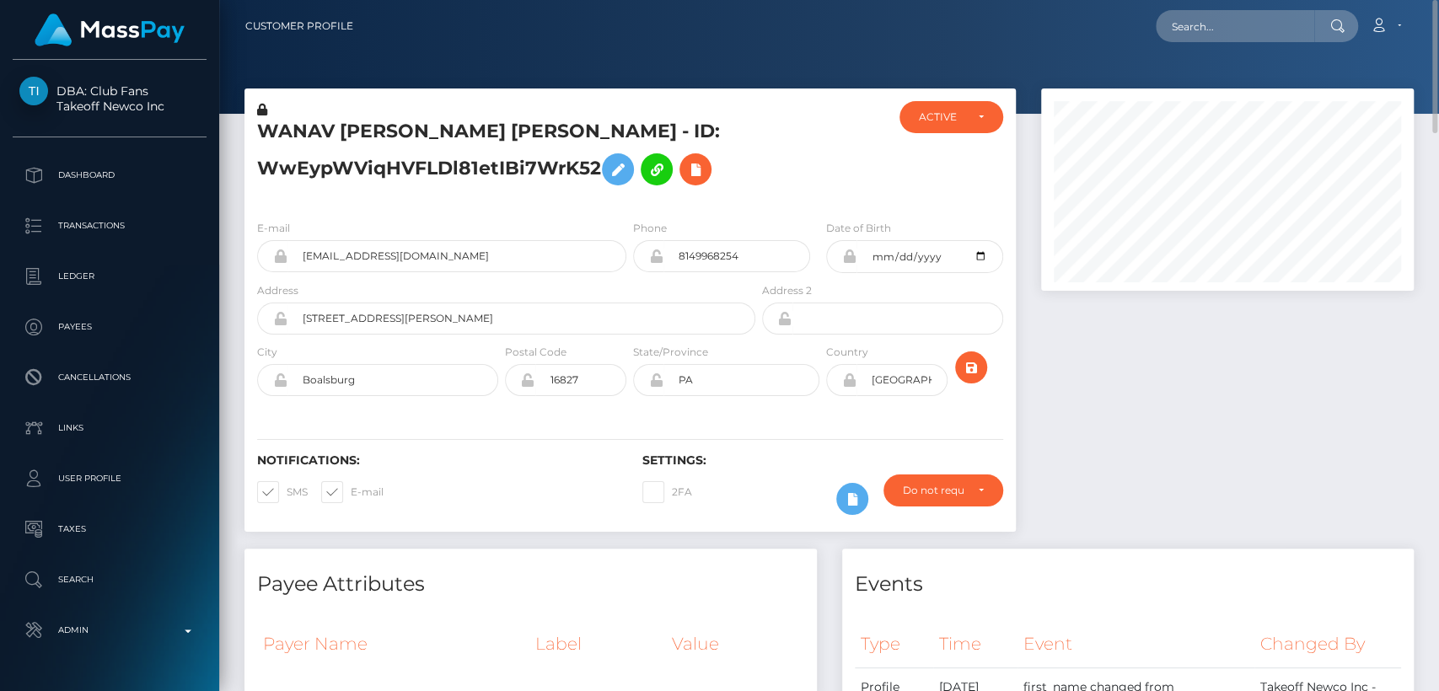
click at [305, 137] on h5 "WANAV TALERO RUSINQUE - ID: WwEypWViqHVFLDl81etIBi7WrK52" at bounding box center [501, 156] width 489 height 75
copy h5 "WANAV"
drag, startPoint x: 89, startPoint y: 74, endPoint x: 164, endPoint y: 109, distance: 82.6
click at [164, 109] on div "DBA: Club Fans Takeoff Newco Inc Dashboard Transactions Ledger Payees" at bounding box center [109, 374] width 219 height 628
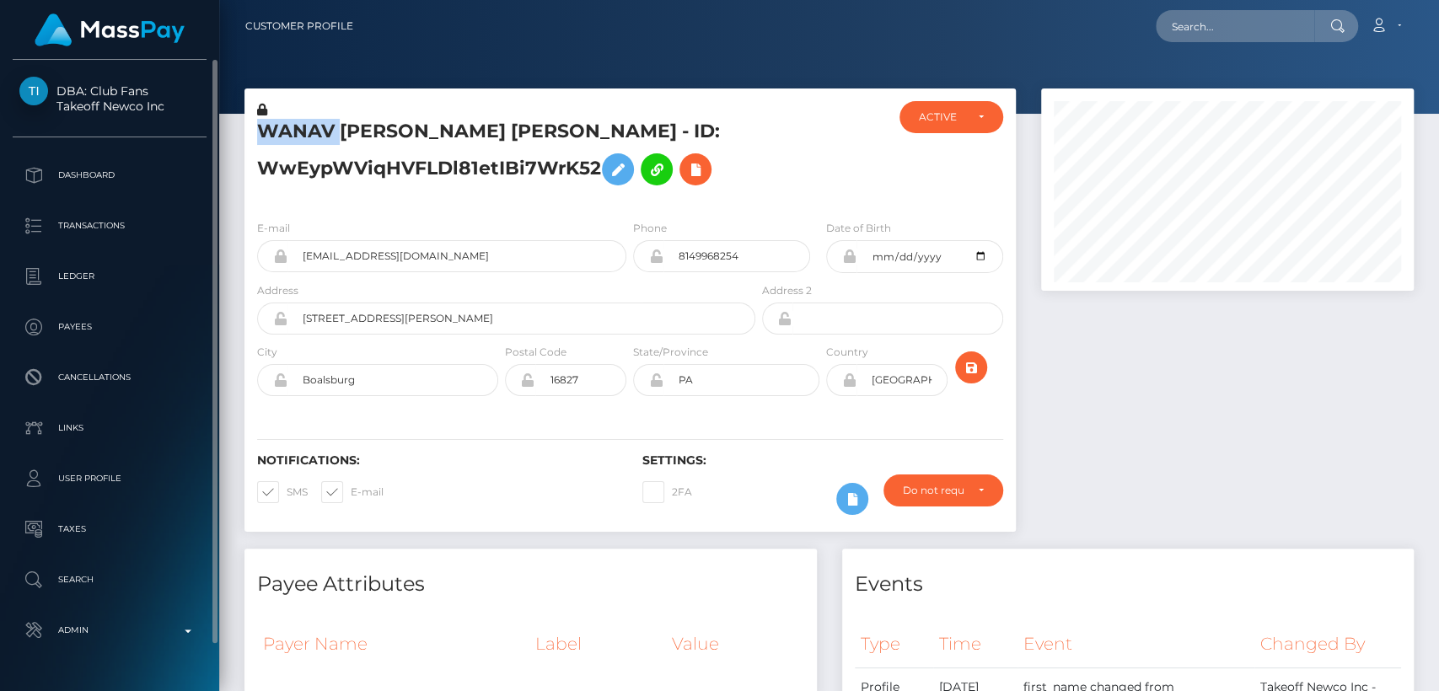
copy span "Club Fans Takeoff Newco Inc"
click at [607, 536] on div "WANAV TALERO RUSINQUE - ID: WwEypWViqHVFLDl81etIBi7WrK52 ACTIVE PA" at bounding box center [630, 319] width 797 height 460
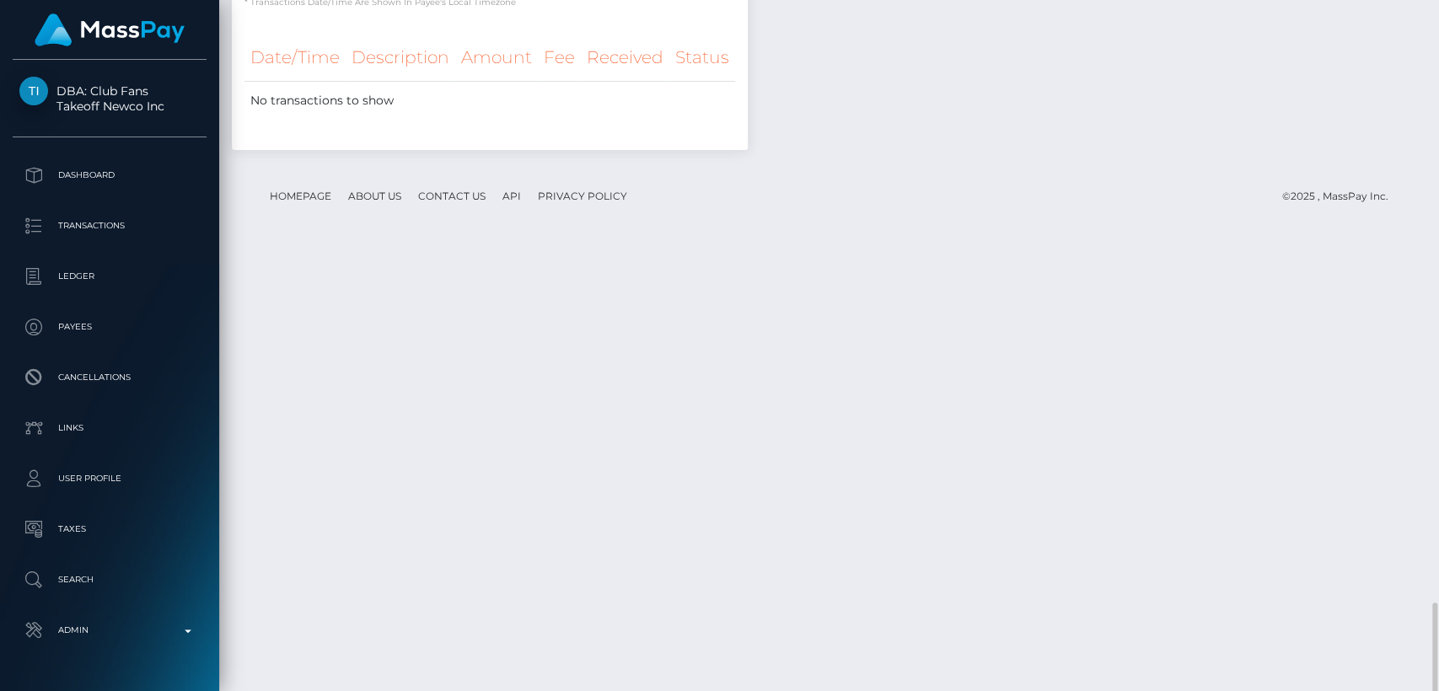
scroll to position [2887, 0]
